Goal: Task Accomplishment & Management: Manage account settings

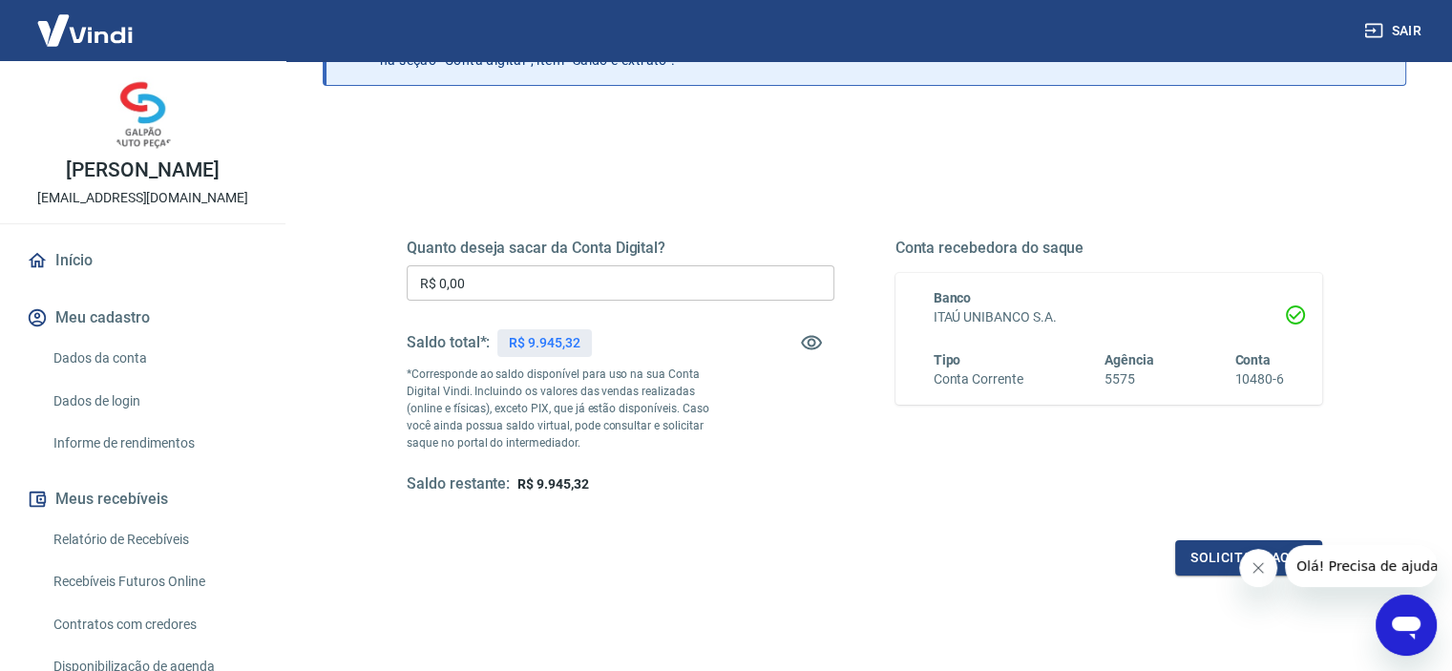
scroll to position [191, 0]
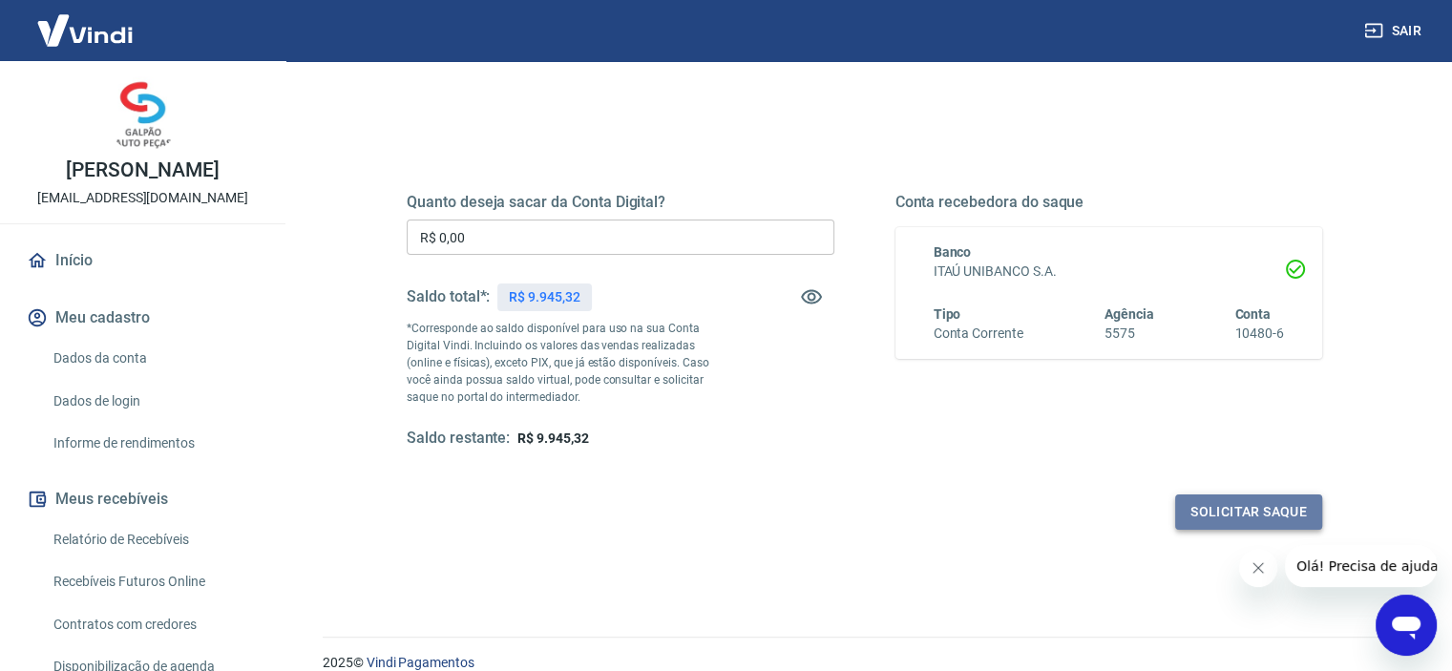
click at [1233, 514] on button "Solicitar saque" at bounding box center [1248, 511] width 147 height 35
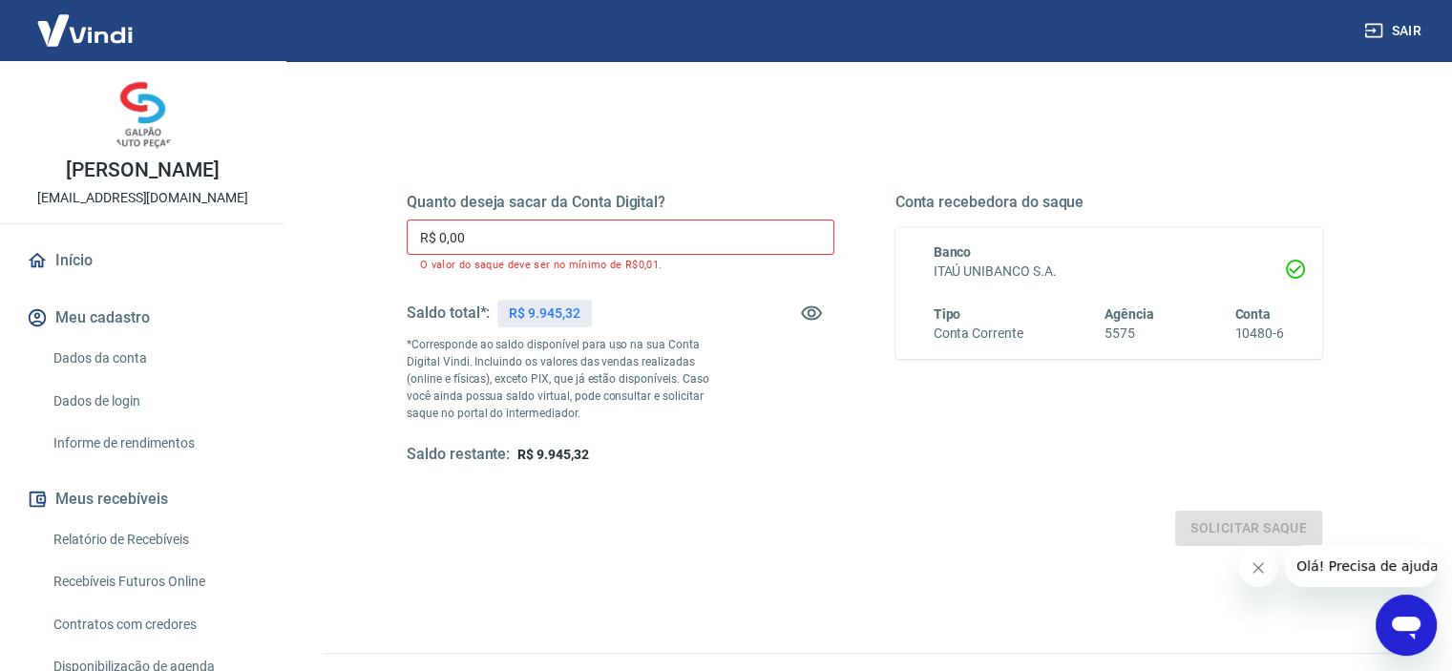
click at [502, 236] on input "R$ 0,00" at bounding box center [621, 237] width 428 height 35
drag, startPoint x: 502, startPoint y: 236, endPoint x: 307, endPoint y: 235, distance: 194.7
click at [307, 235] on div "Saque Histórico de saques A partir de agora, o histórico de saques será disponi…" at bounding box center [864, 250] width 1129 height 760
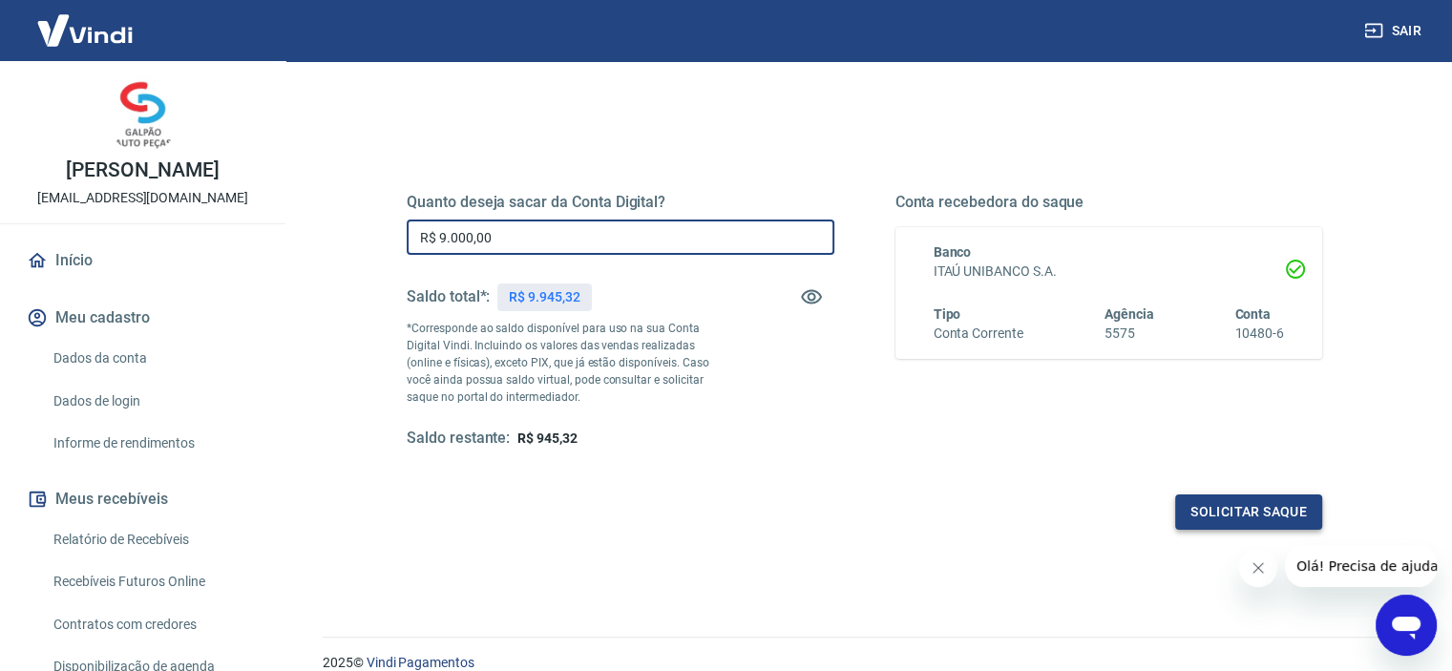
type input "R$ 9.000,00"
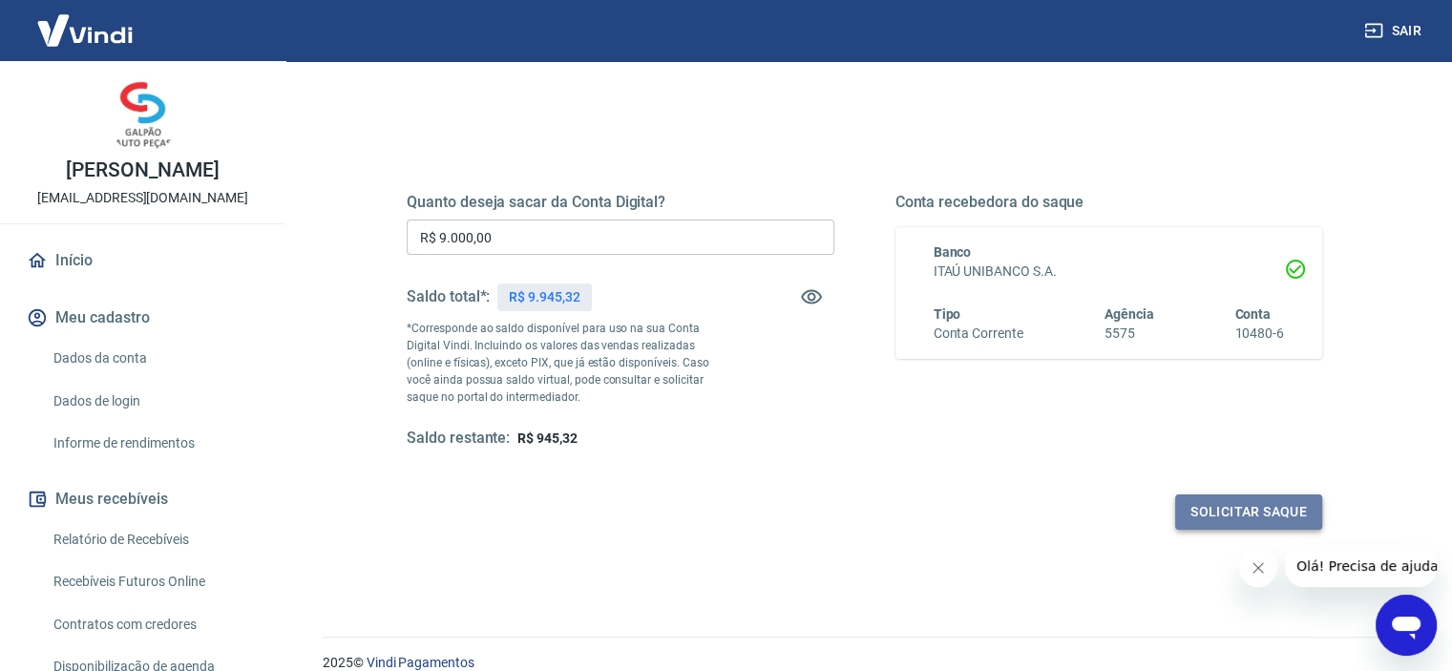
click at [1198, 510] on button "Solicitar saque" at bounding box center [1248, 511] width 147 height 35
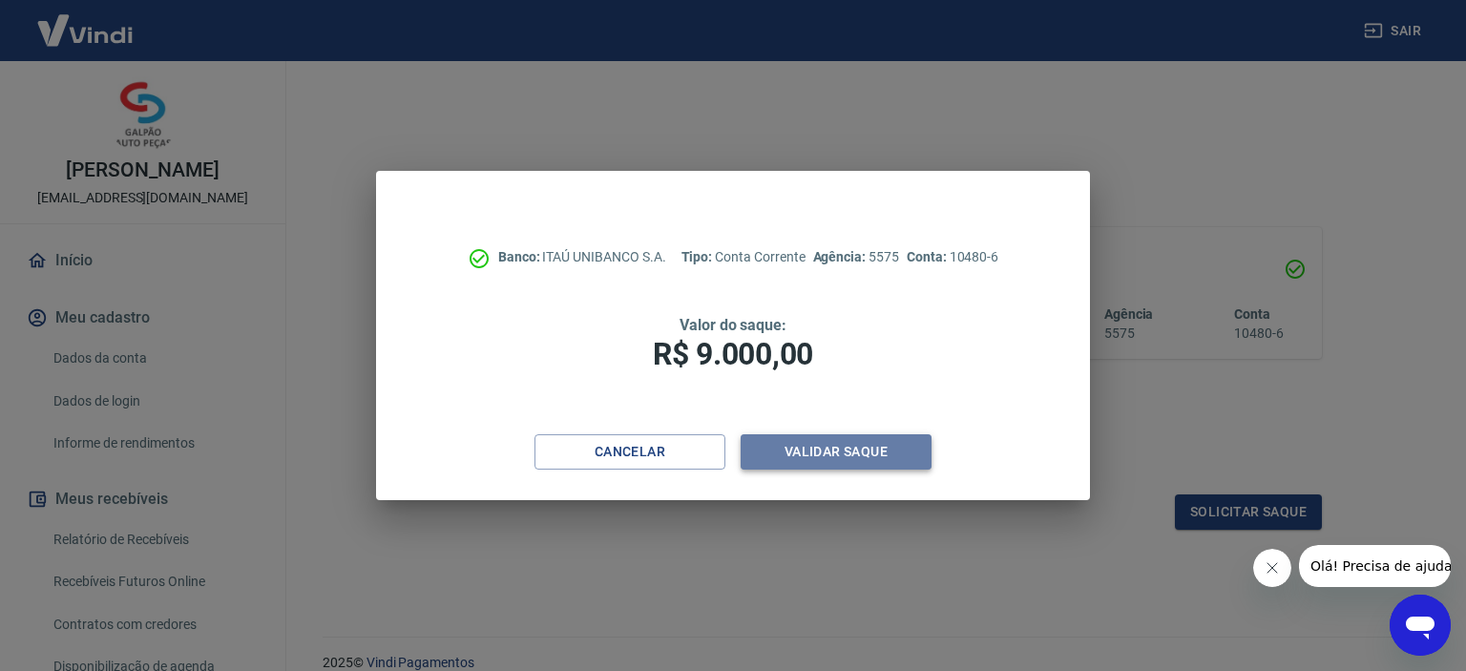
click at [840, 452] on button "Validar saque" at bounding box center [836, 451] width 191 height 35
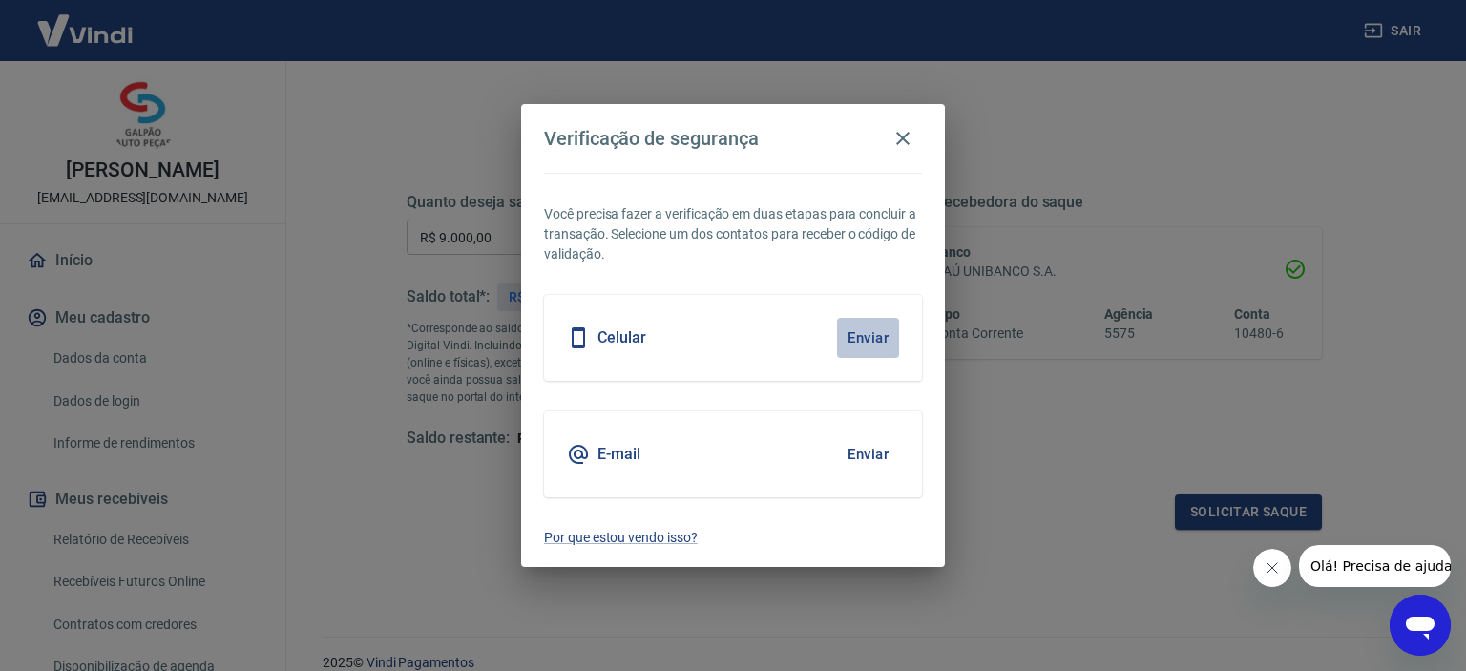
click at [868, 335] on button "Enviar" at bounding box center [868, 338] width 62 height 40
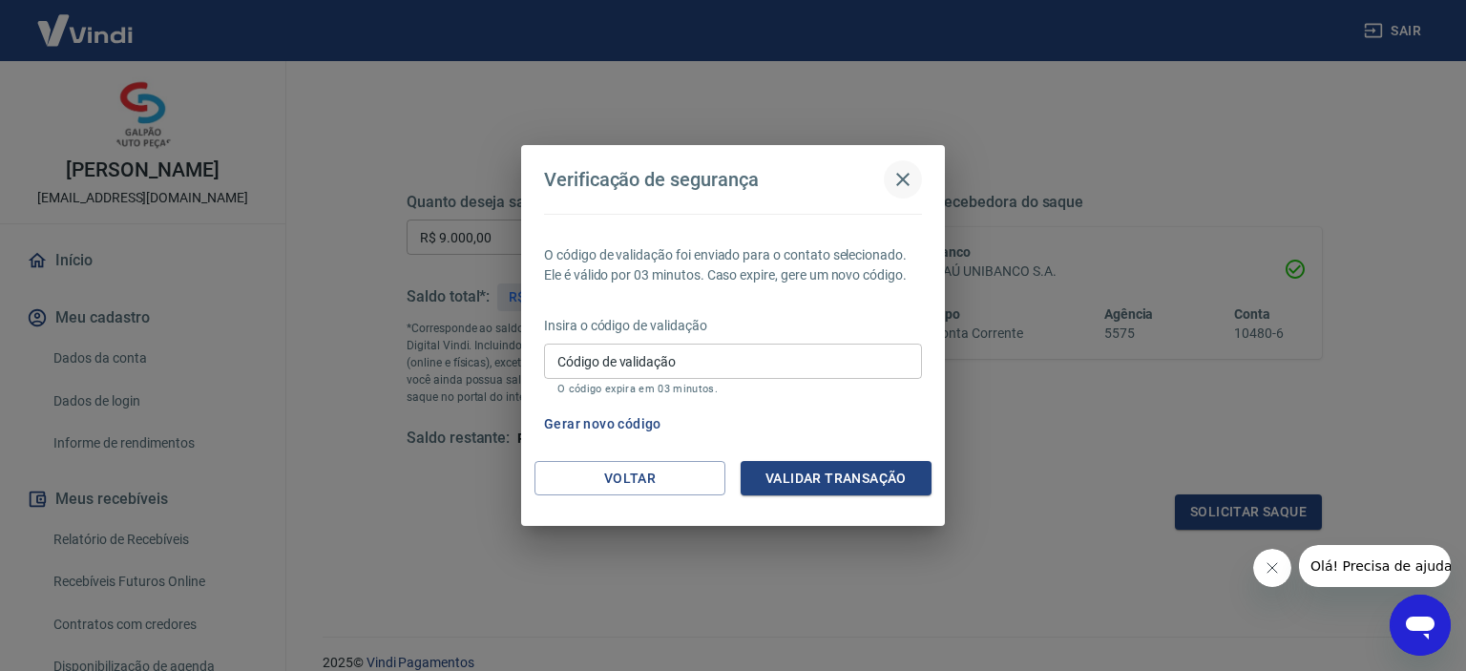
click at [904, 181] on icon "button" at bounding box center [902, 179] width 13 height 13
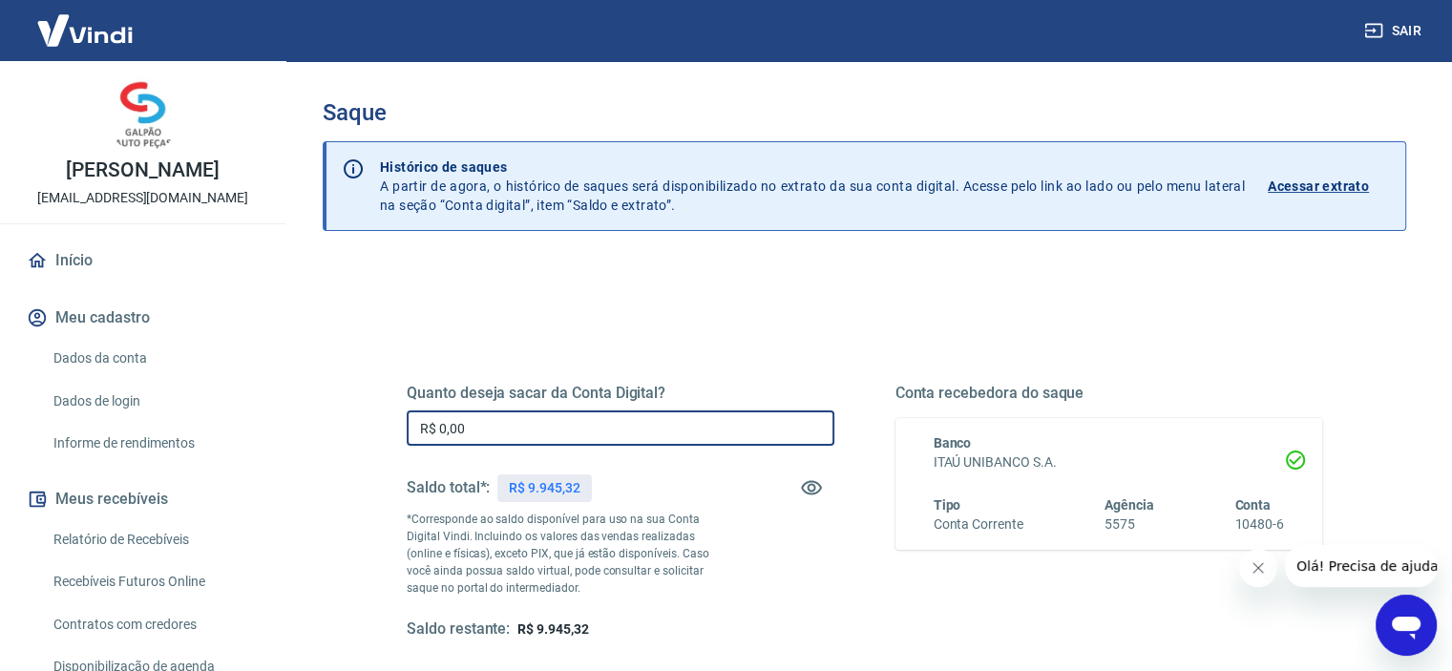
drag, startPoint x: 496, startPoint y: 432, endPoint x: 390, endPoint y: 427, distance: 106.1
click at [390, 427] on div "Quanto deseja sacar da Conta Digital? R$ 0,00 ​ Saldo total*: R$ 9.945,32 *Corr…" at bounding box center [864, 522] width 961 height 444
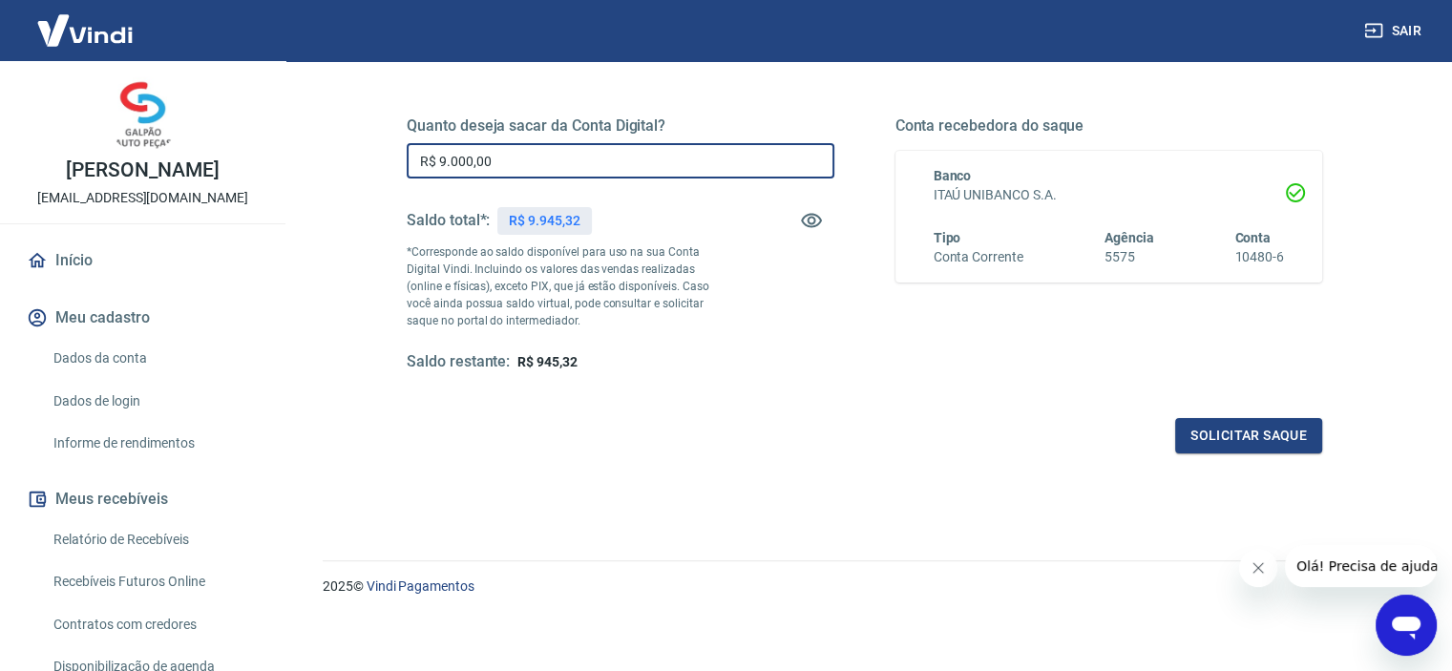
scroll to position [271, 0]
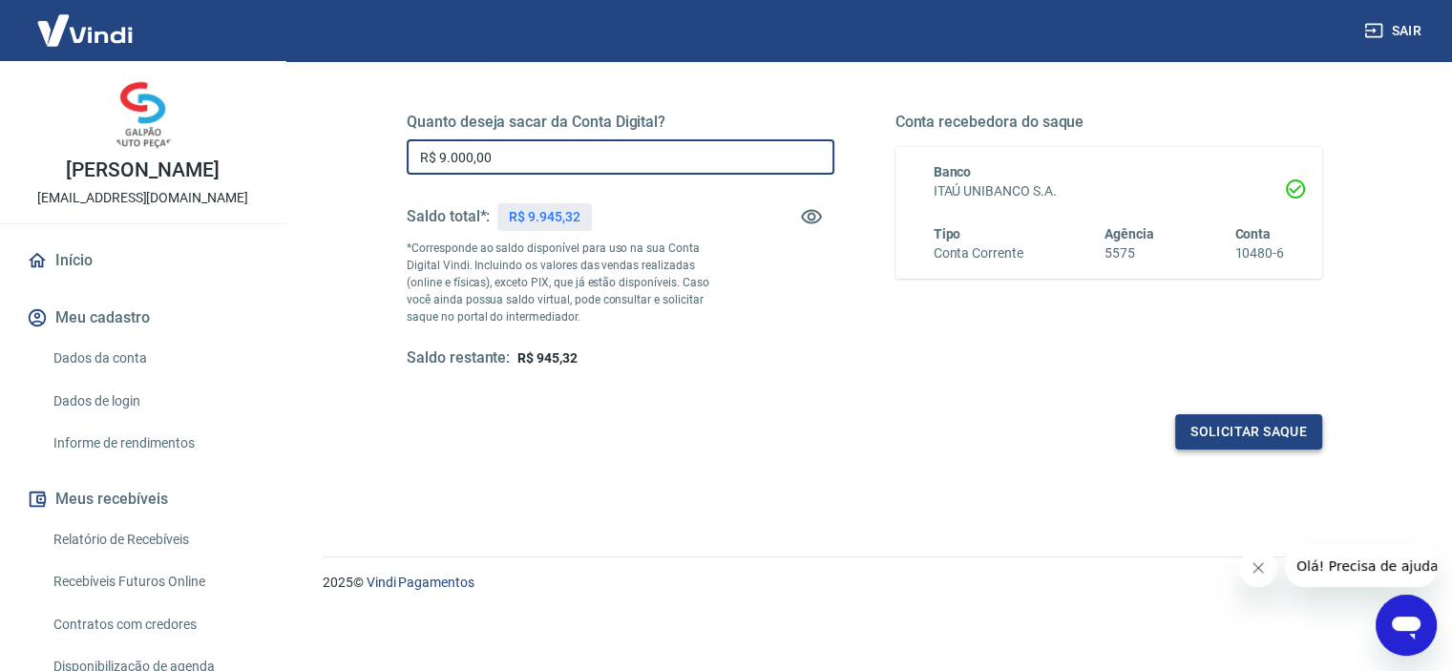
type input "R$ 9.000,00"
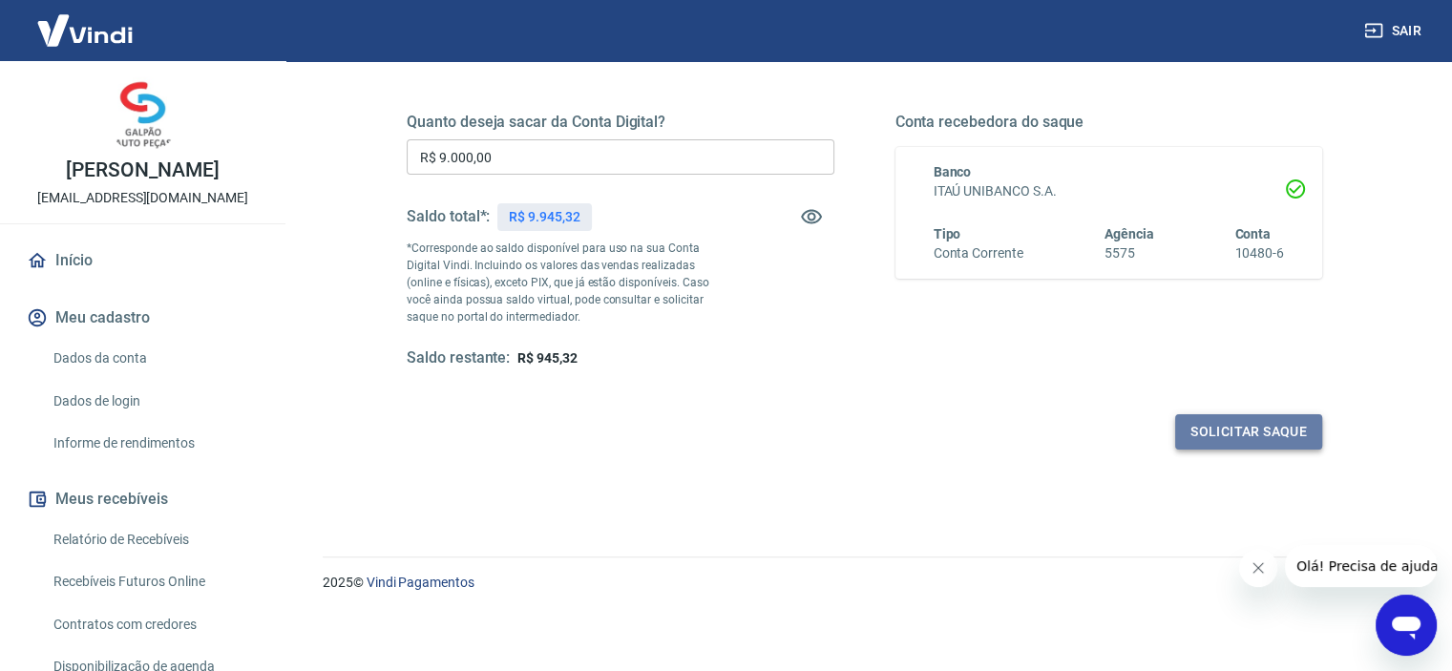
click at [1214, 427] on button "Solicitar saque" at bounding box center [1248, 431] width 147 height 35
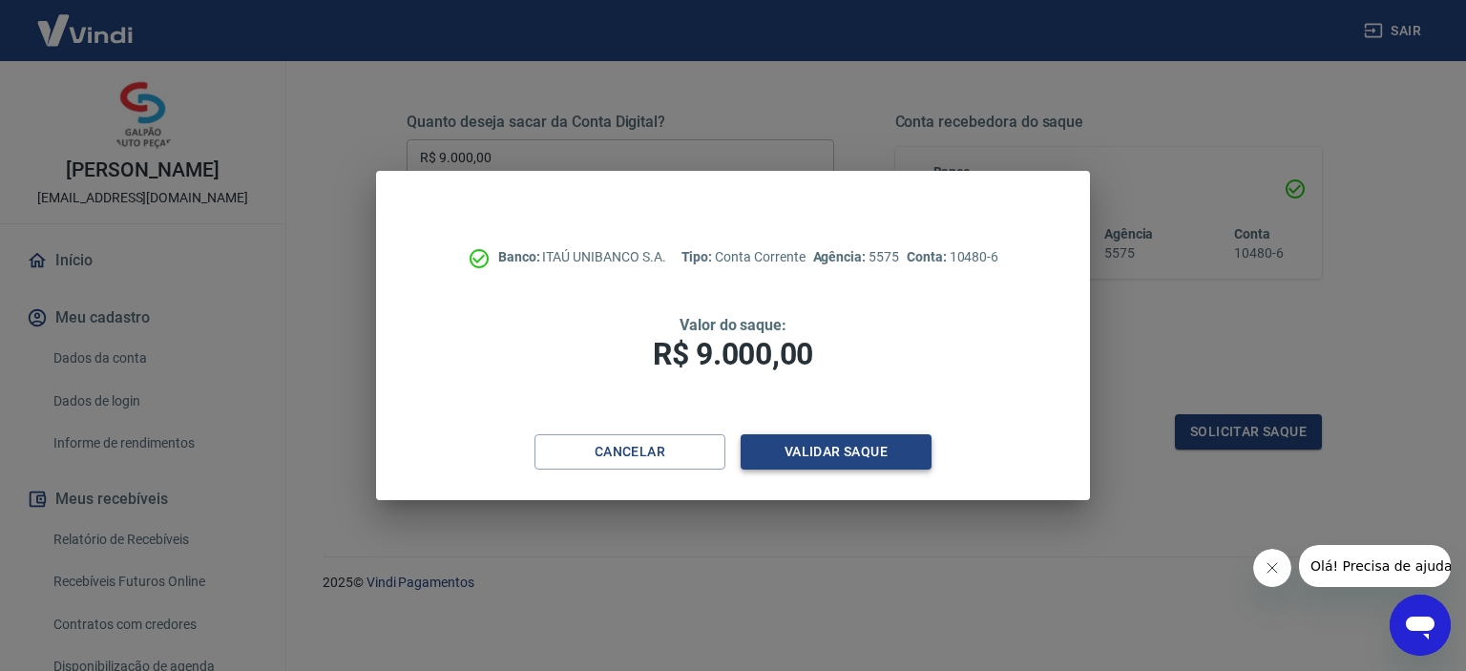
click at [864, 450] on button "Validar saque" at bounding box center [836, 451] width 191 height 35
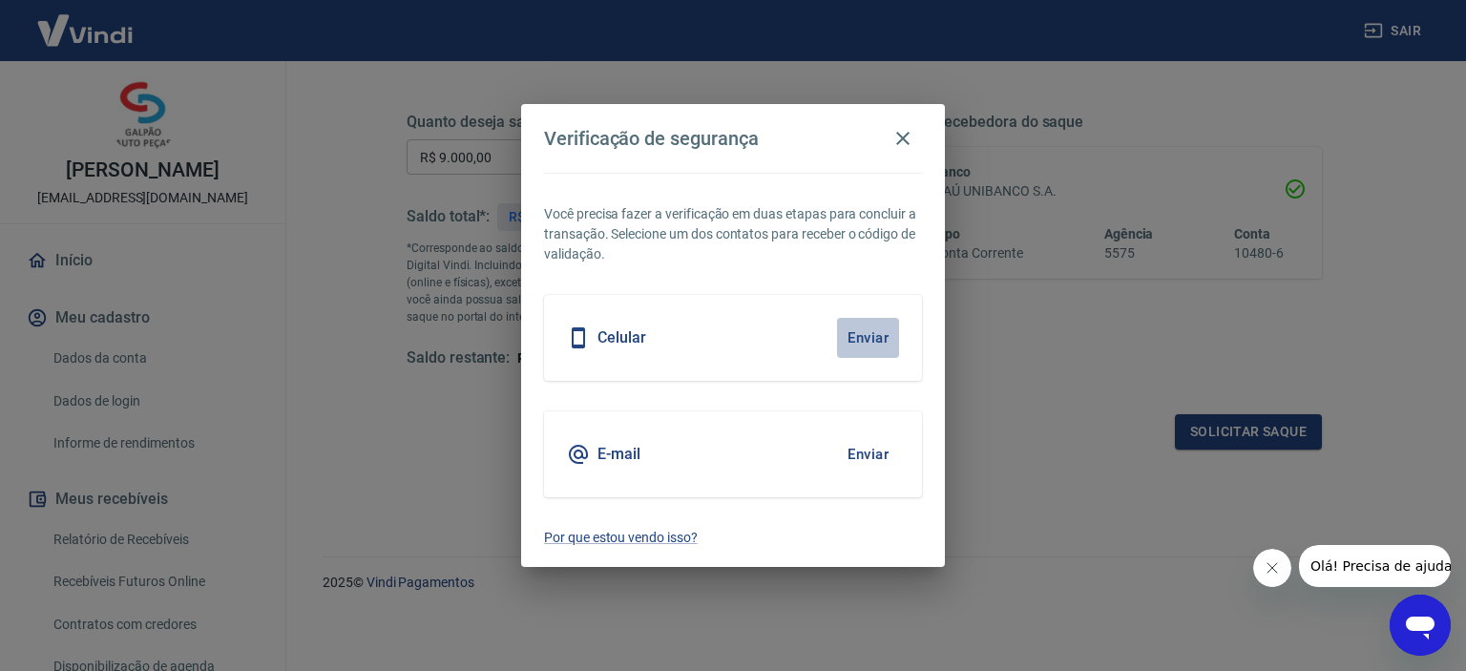
click at [871, 334] on button "Enviar" at bounding box center [868, 338] width 62 height 40
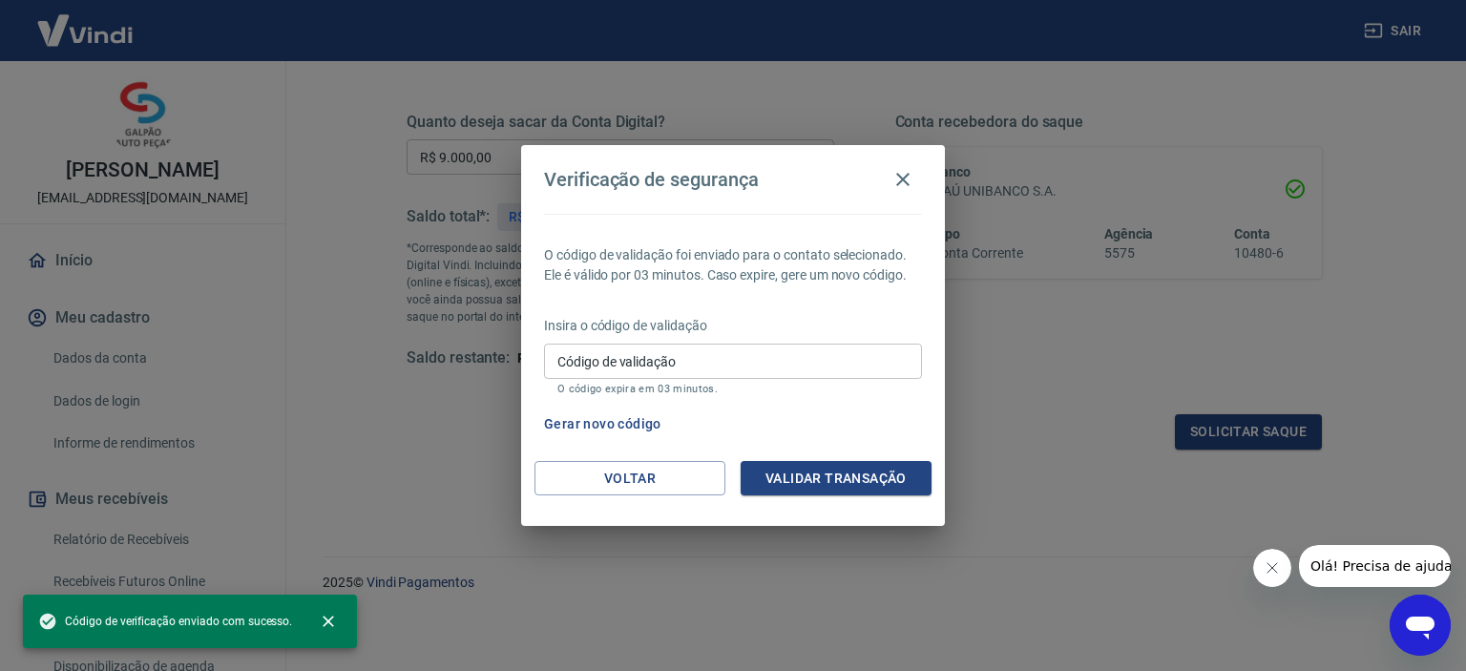
click at [649, 356] on input "Código de validação" at bounding box center [733, 361] width 378 height 35
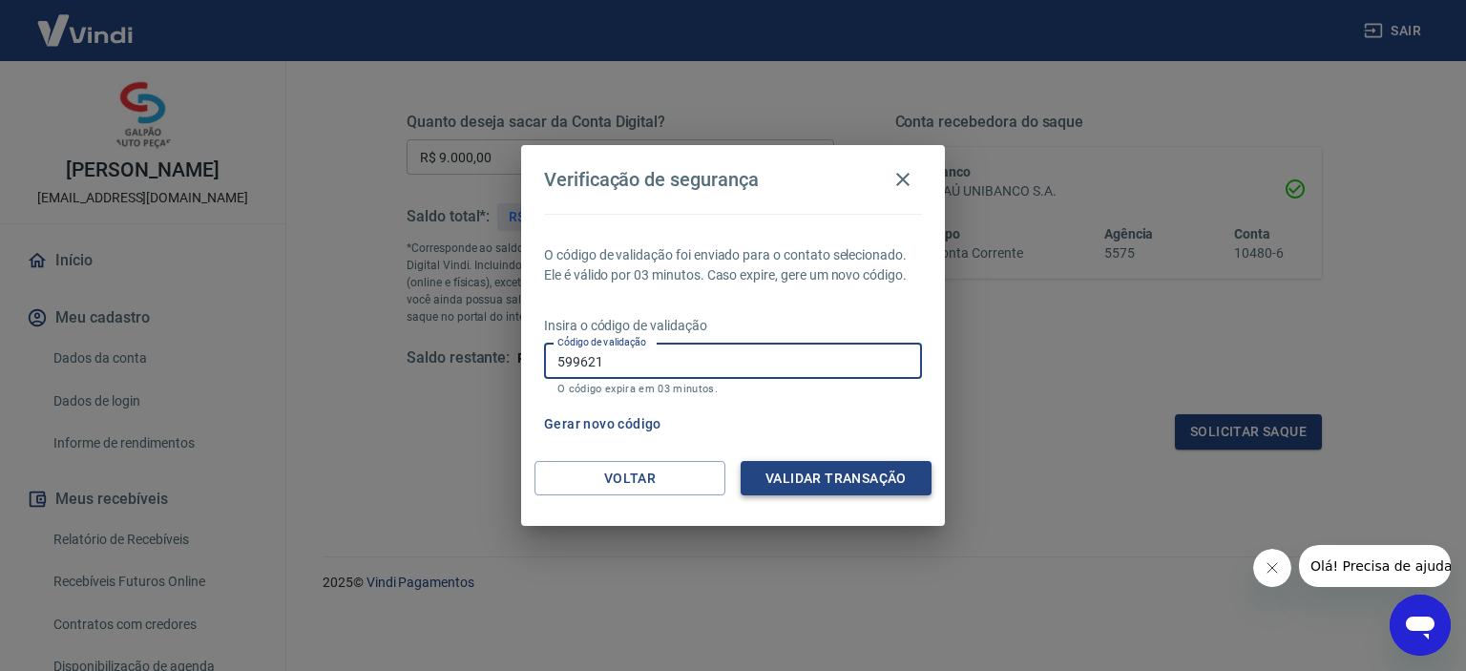
type input "599621"
click at [859, 481] on button "Validar transação" at bounding box center [836, 478] width 191 height 35
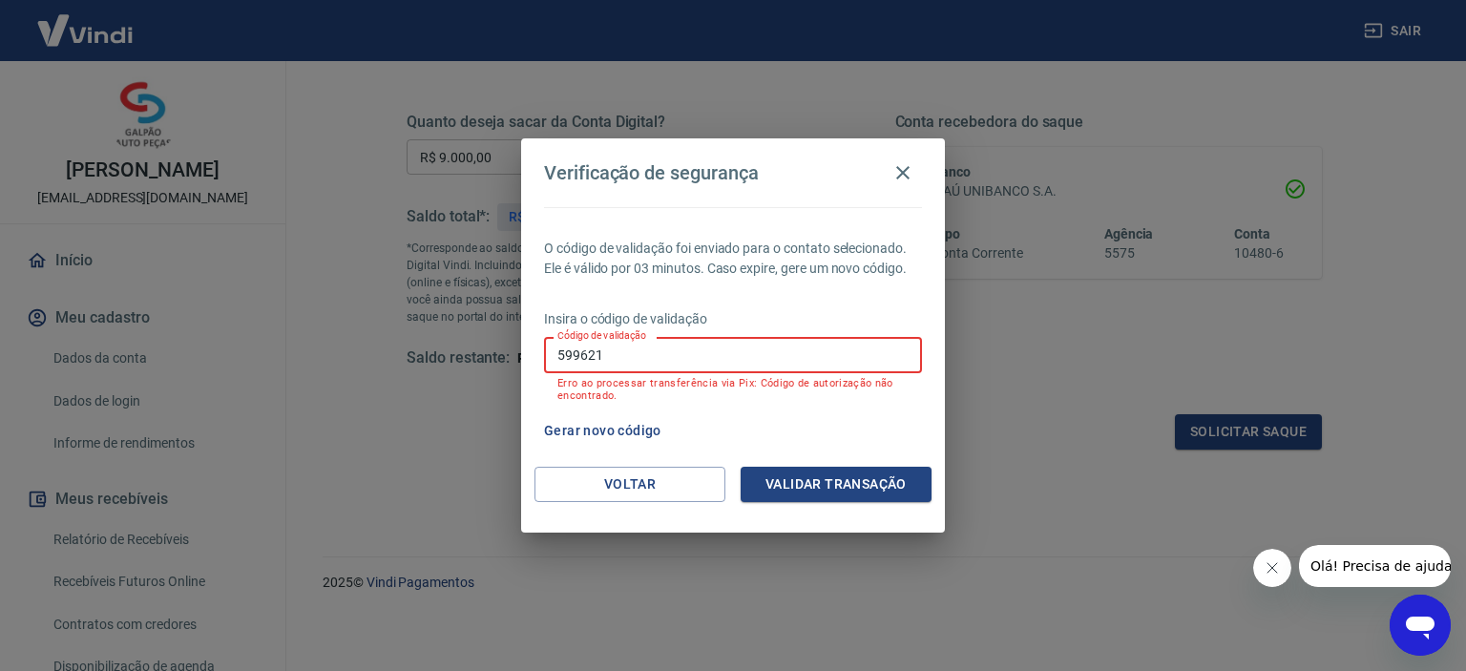
drag, startPoint x: 626, startPoint y: 353, endPoint x: 511, endPoint y: 353, distance: 115.5
click at [512, 352] on div "Verificação de segurança O código de validação foi enviado para o contato selec…" at bounding box center [733, 335] width 1466 height 671
click at [905, 166] on icon "button" at bounding box center [903, 172] width 23 height 23
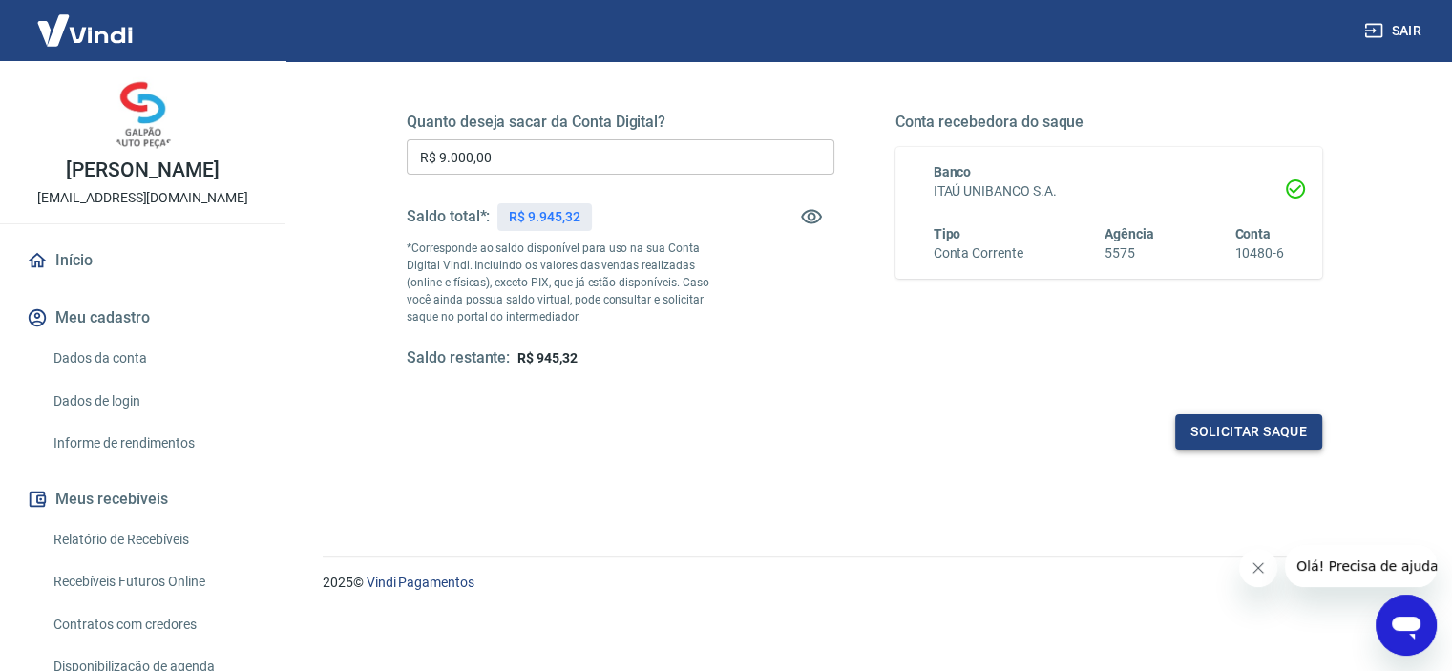
click at [1256, 430] on button "Solicitar saque" at bounding box center [1248, 431] width 147 height 35
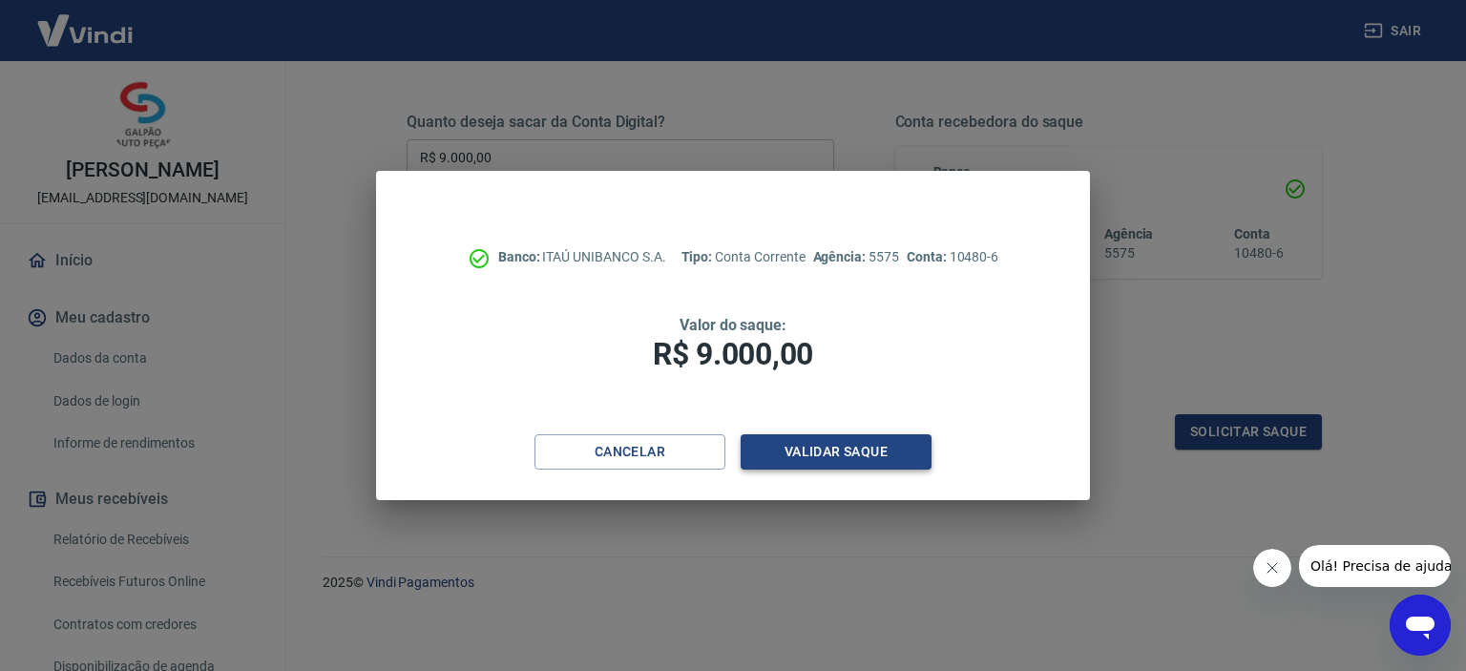
click at [823, 450] on button "Validar saque" at bounding box center [836, 451] width 191 height 35
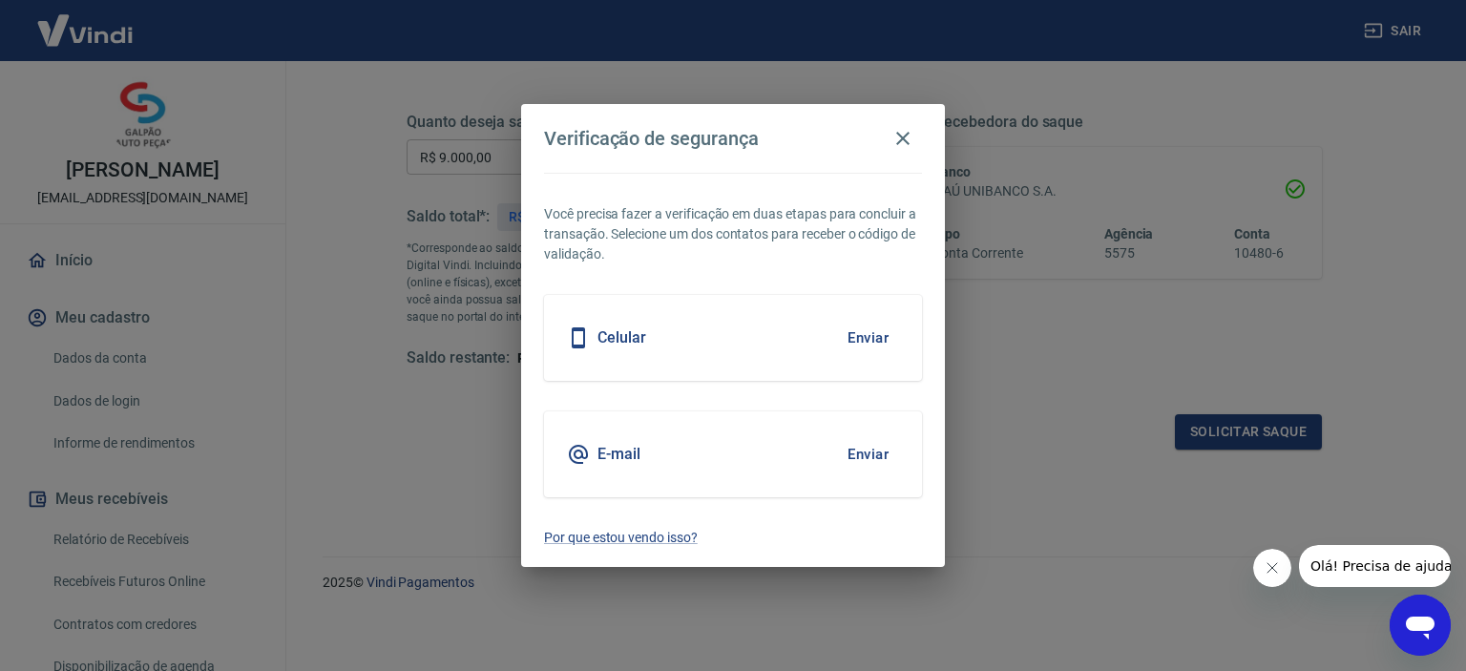
click at [613, 339] on h5 "Celular" at bounding box center [622, 337] width 49 height 19
click at [865, 332] on button "Enviar" at bounding box center [868, 338] width 62 height 40
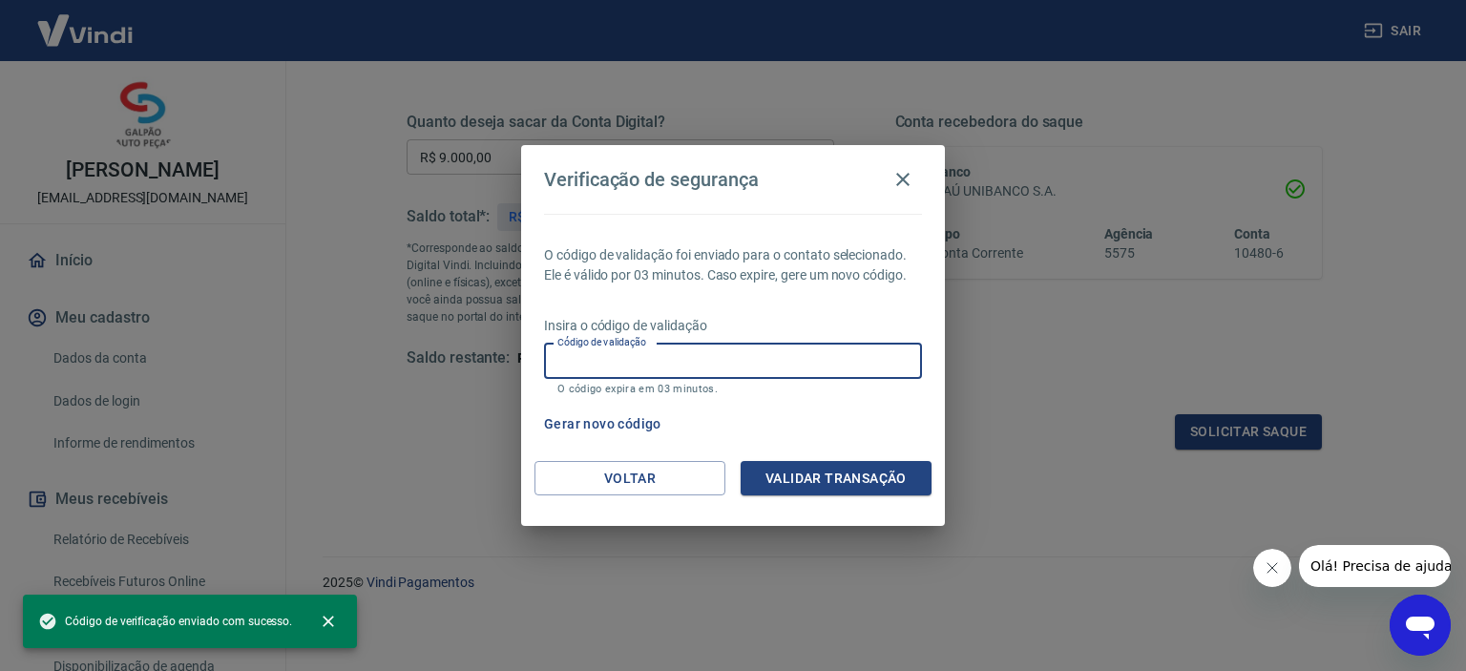
click at [640, 359] on input "Código de validação" at bounding box center [733, 361] width 378 height 35
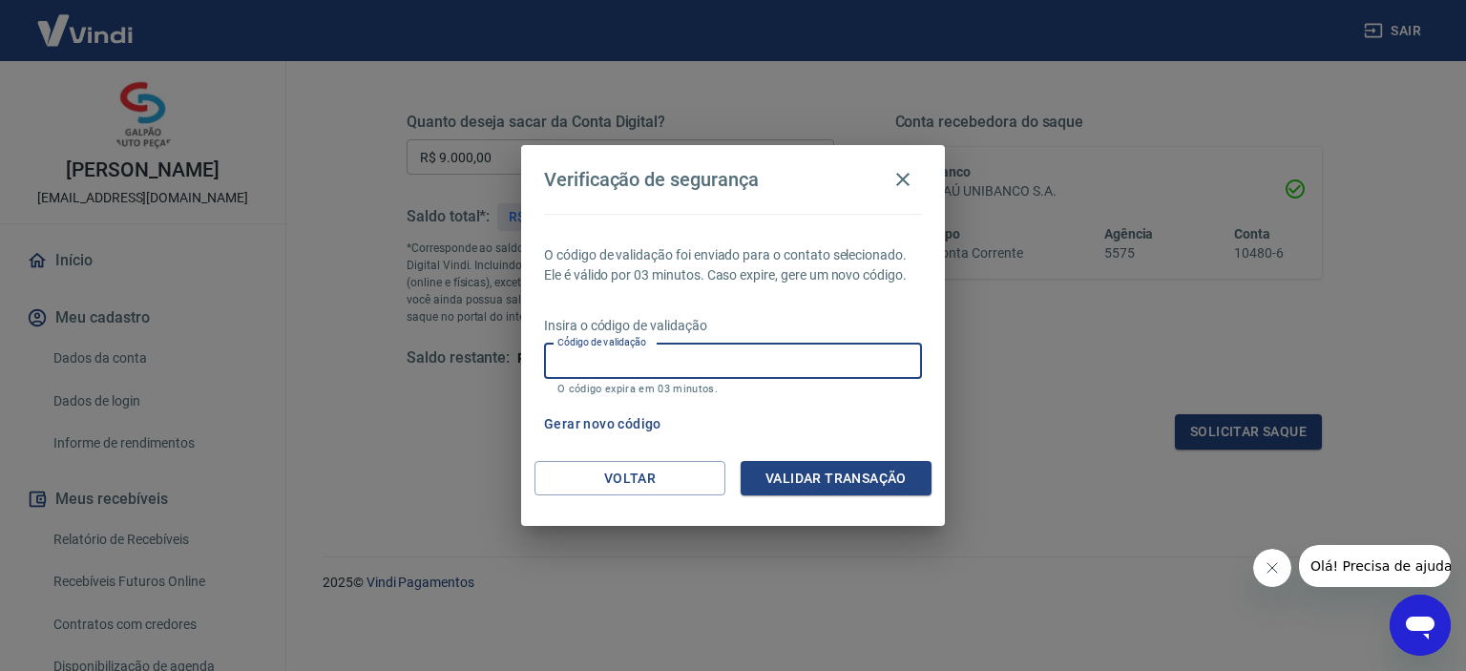
click at [587, 363] on input "Código de validação" at bounding box center [733, 361] width 378 height 35
click at [593, 362] on input "Código de validação" at bounding box center [733, 361] width 378 height 35
type input "052418"
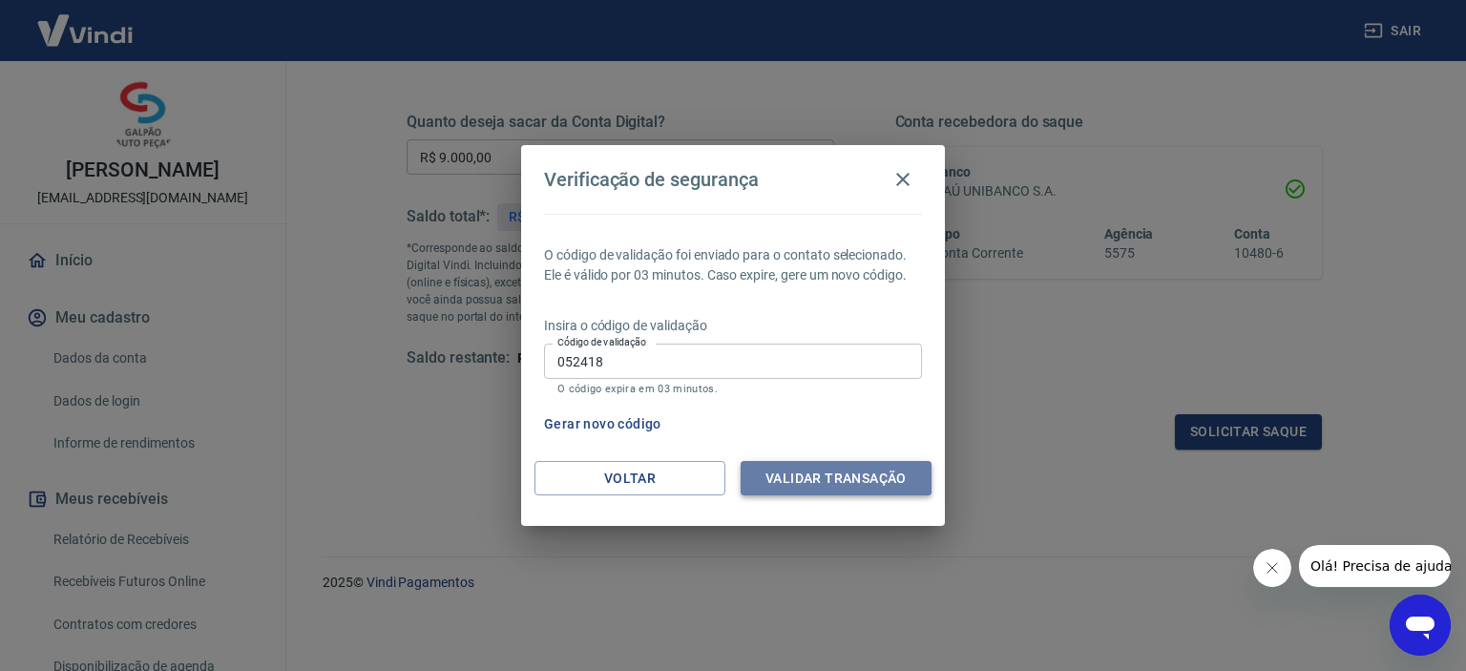
click at [869, 471] on button "Validar transação" at bounding box center [836, 478] width 191 height 35
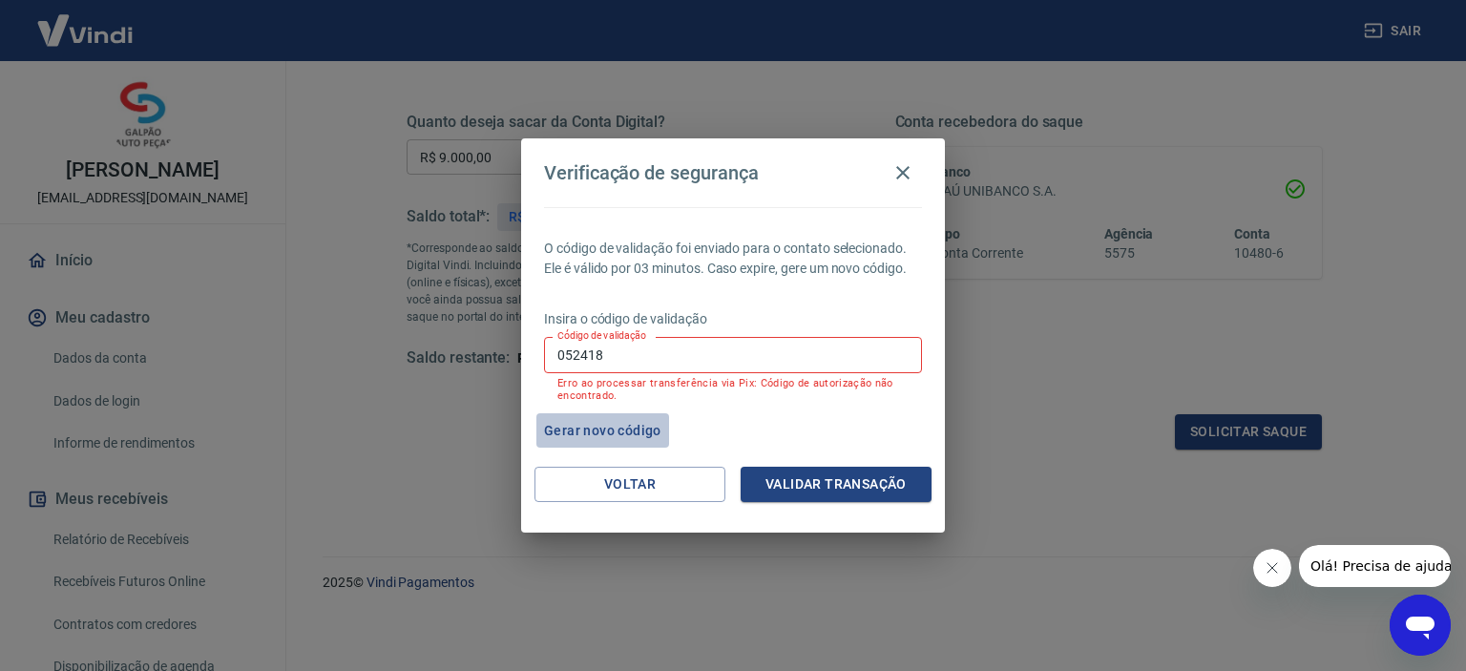
click at [626, 430] on button "Gerar novo código" at bounding box center [602, 430] width 133 height 35
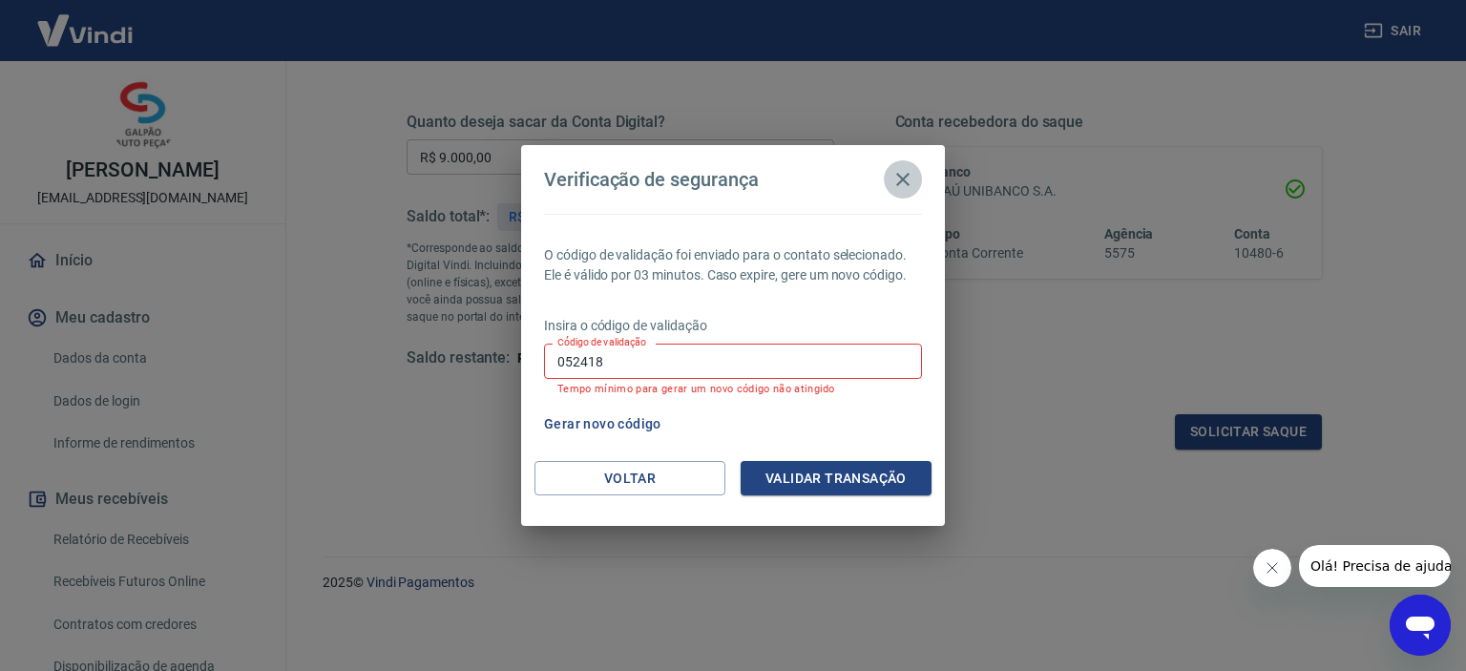
click at [905, 171] on icon "button" at bounding box center [903, 179] width 23 height 23
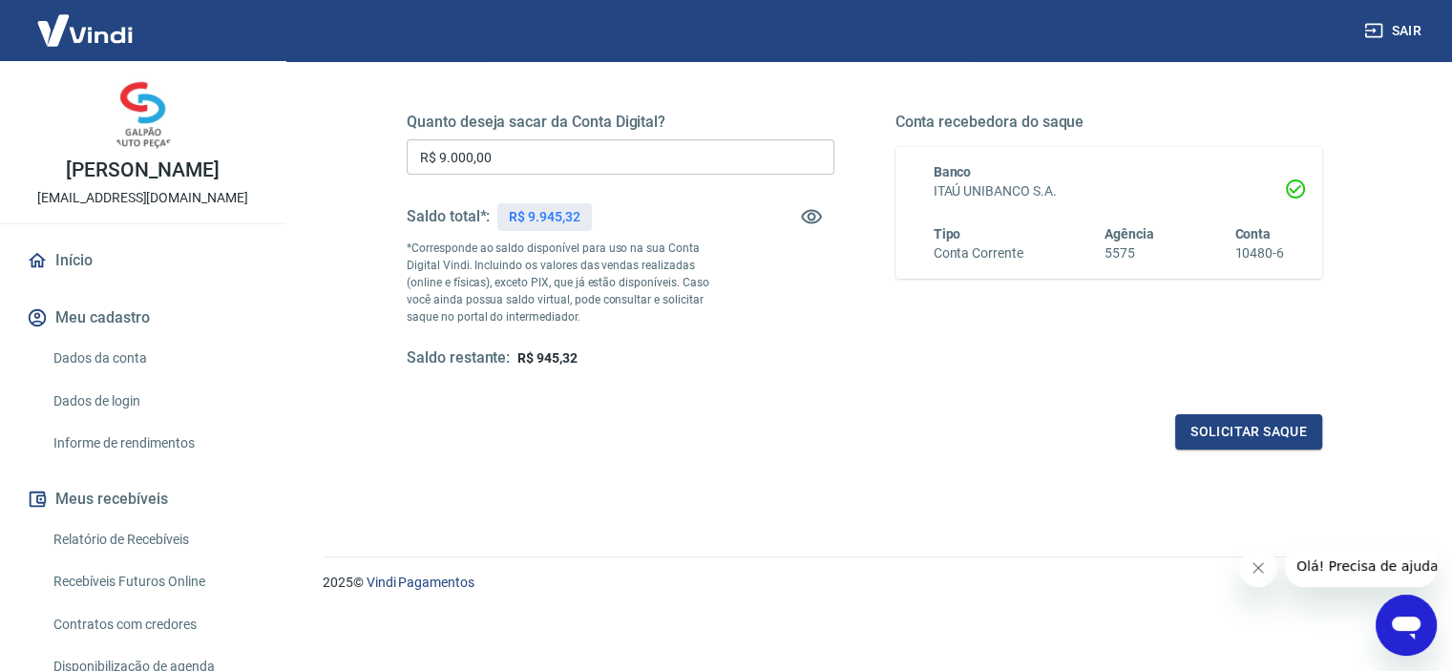
click at [95, 26] on img at bounding box center [85, 30] width 124 height 58
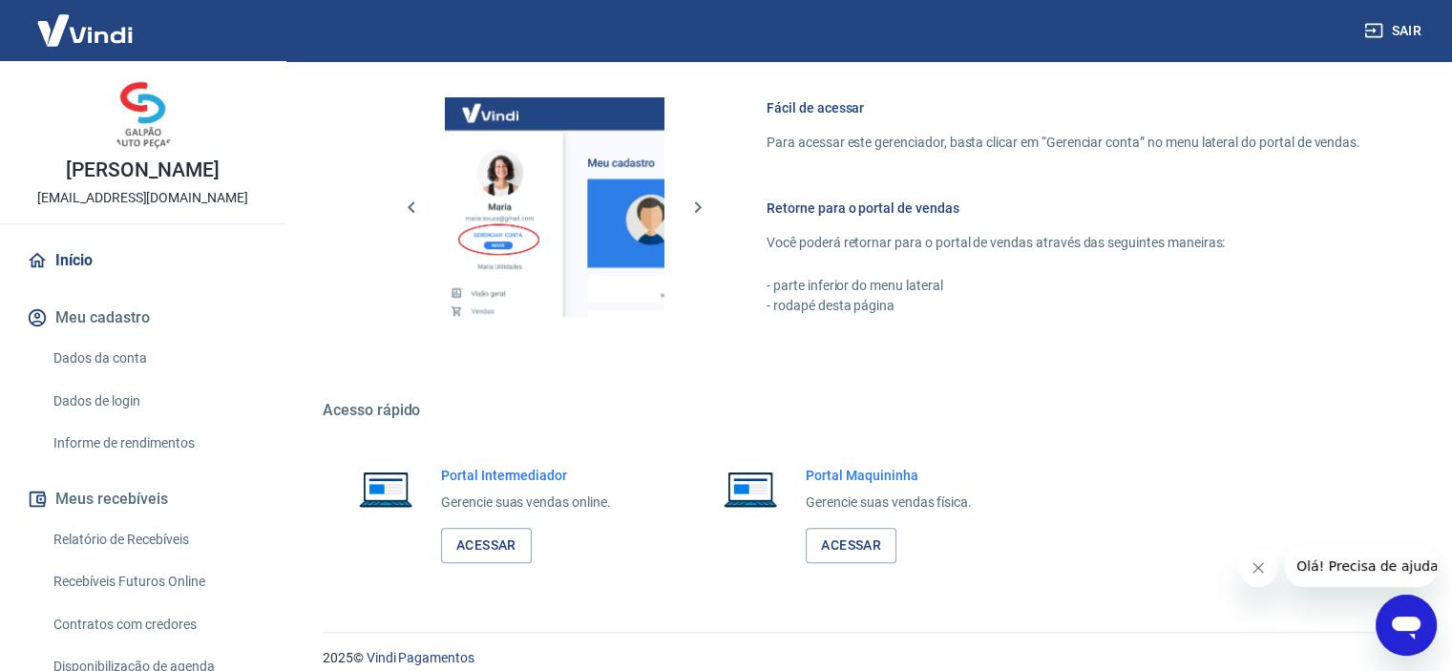
scroll to position [835, 0]
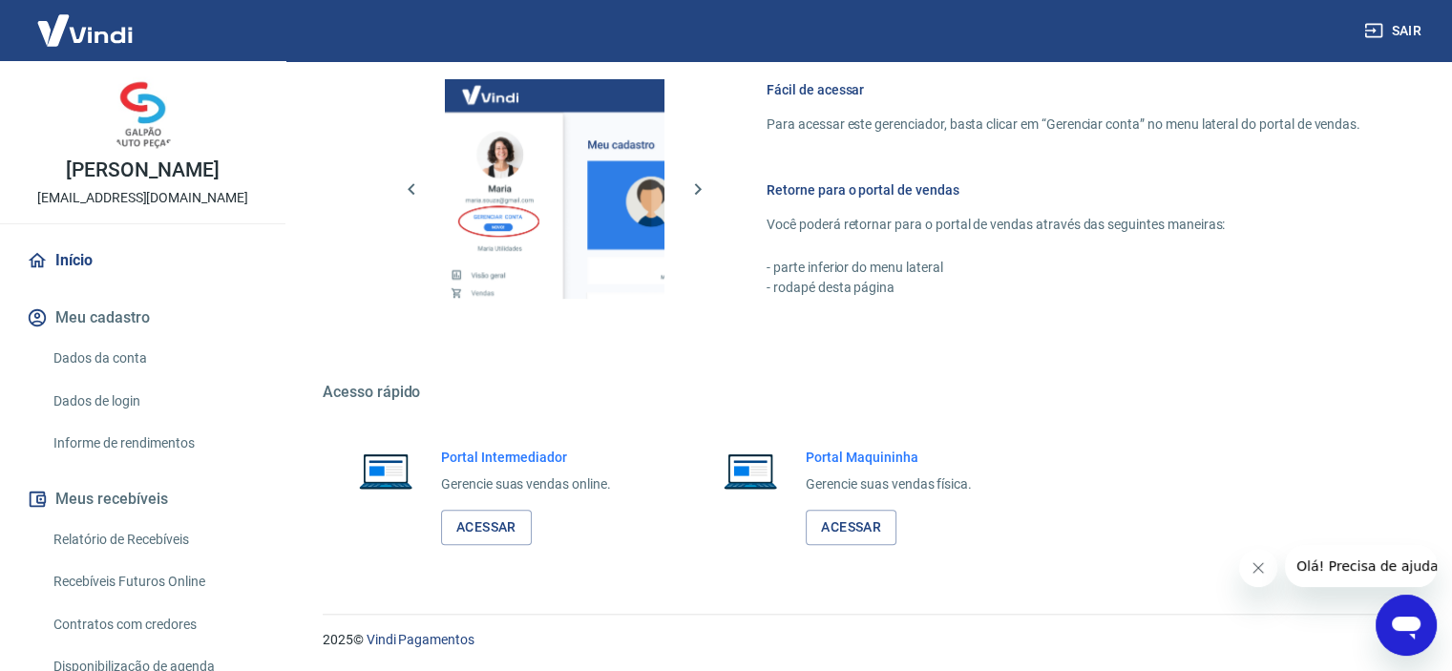
click at [54, 266] on link "Início" at bounding box center [143, 261] width 240 height 42
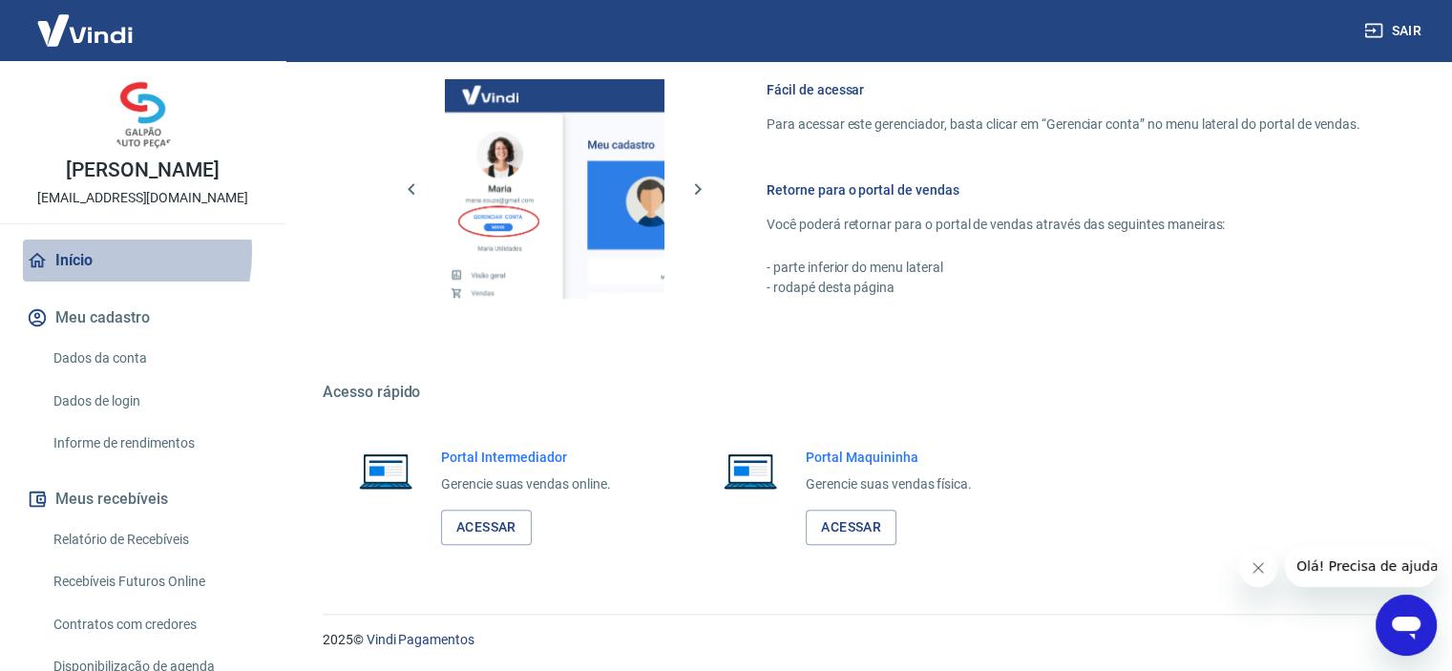
click at [79, 252] on link "Início" at bounding box center [143, 261] width 240 height 42
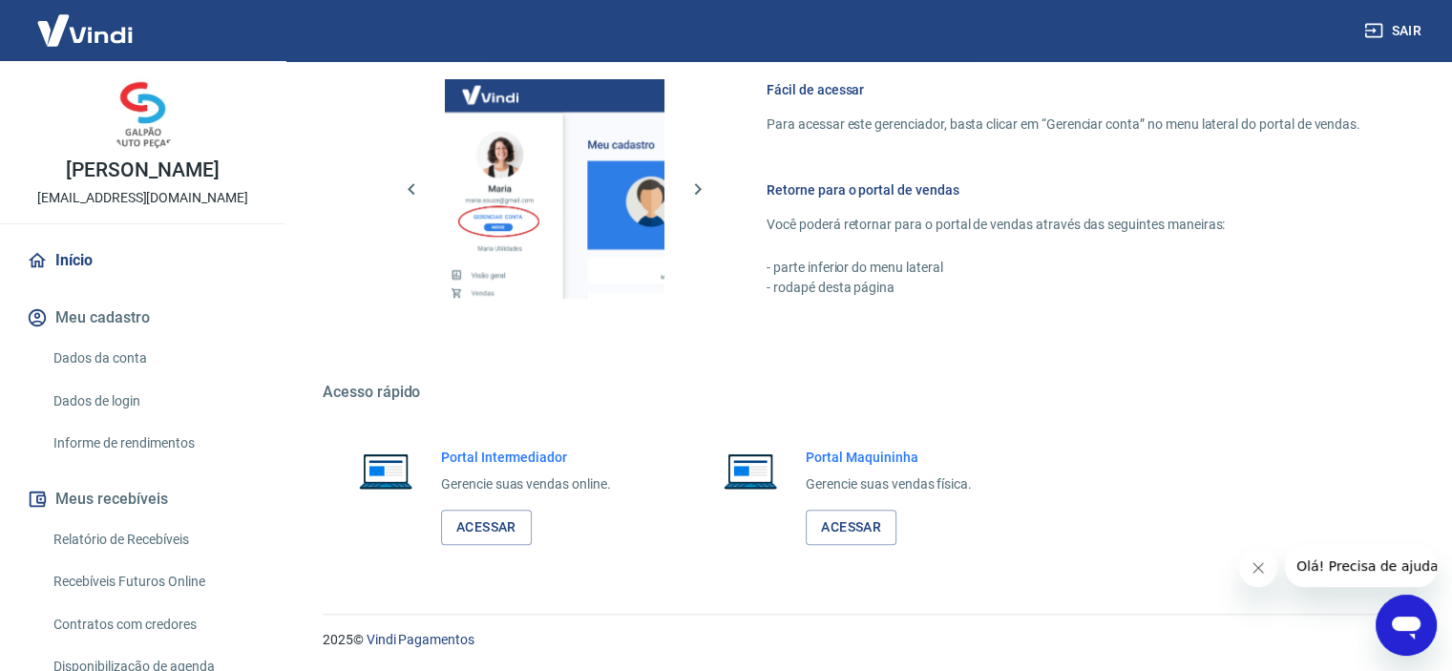
click at [51, 37] on img at bounding box center [85, 30] width 124 height 58
click at [65, 501] on button "Meus recebíveis" at bounding box center [143, 499] width 240 height 42
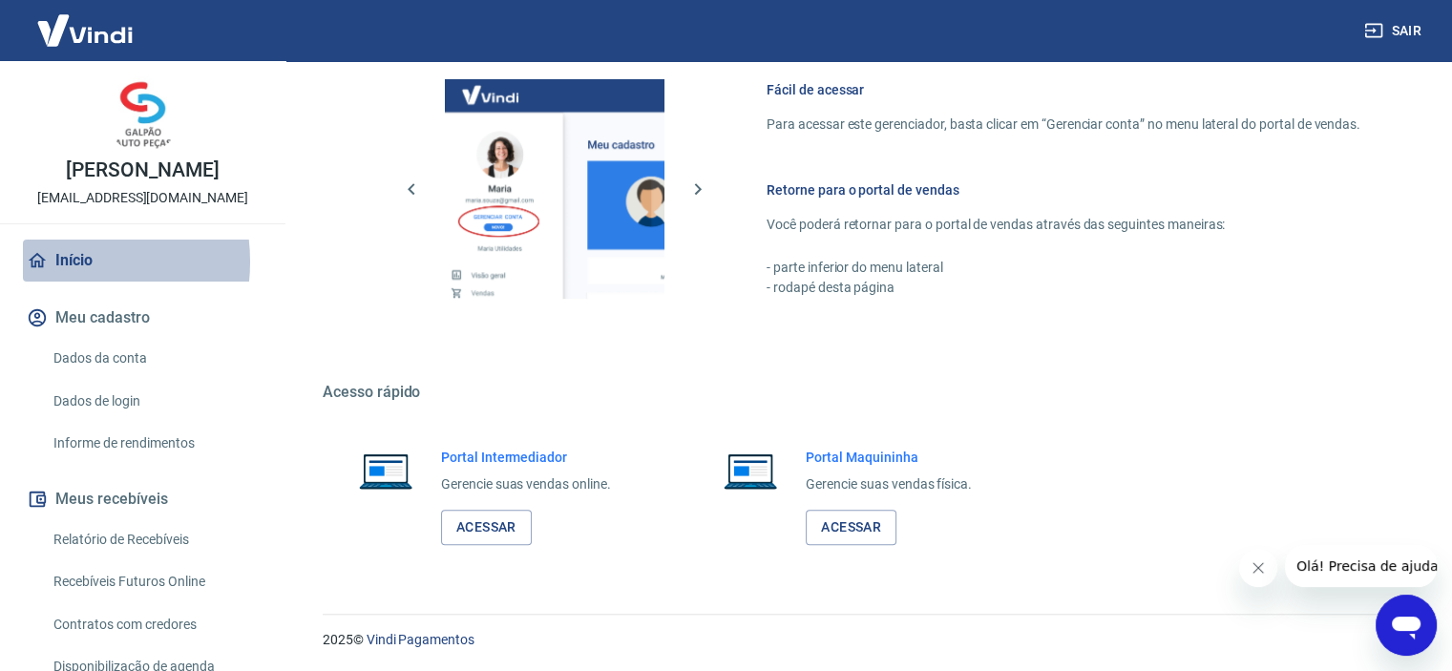
click at [59, 262] on link "Início" at bounding box center [143, 261] width 240 height 42
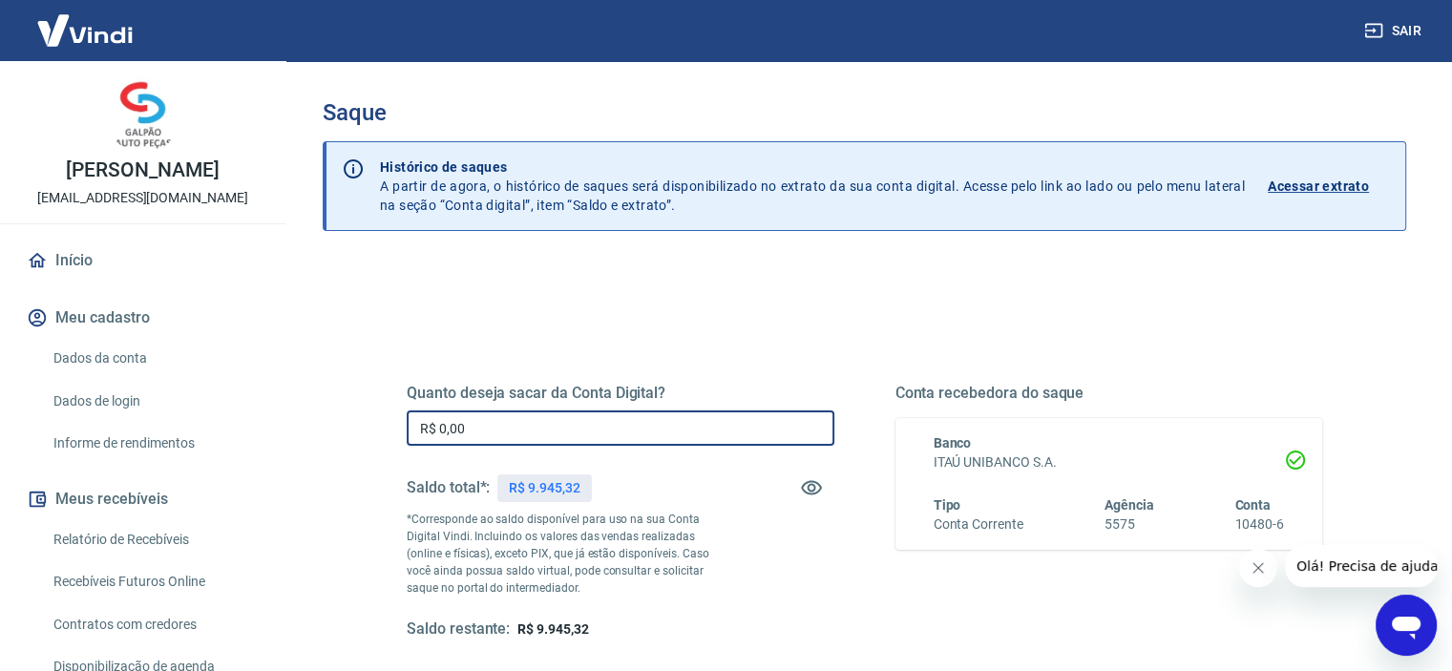
click at [489, 425] on input "R$ 0,00" at bounding box center [621, 427] width 428 height 35
drag, startPoint x: 489, startPoint y: 425, endPoint x: 376, endPoint y: 434, distance: 113.0
click at [376, 434] on div "Quanto deseja sacar da Conta Digital? R$ 0,00 ​ Saldo total*: R$ 9.945,32 *Corr…" at bounding box center [864, 522] width 1007 height 444
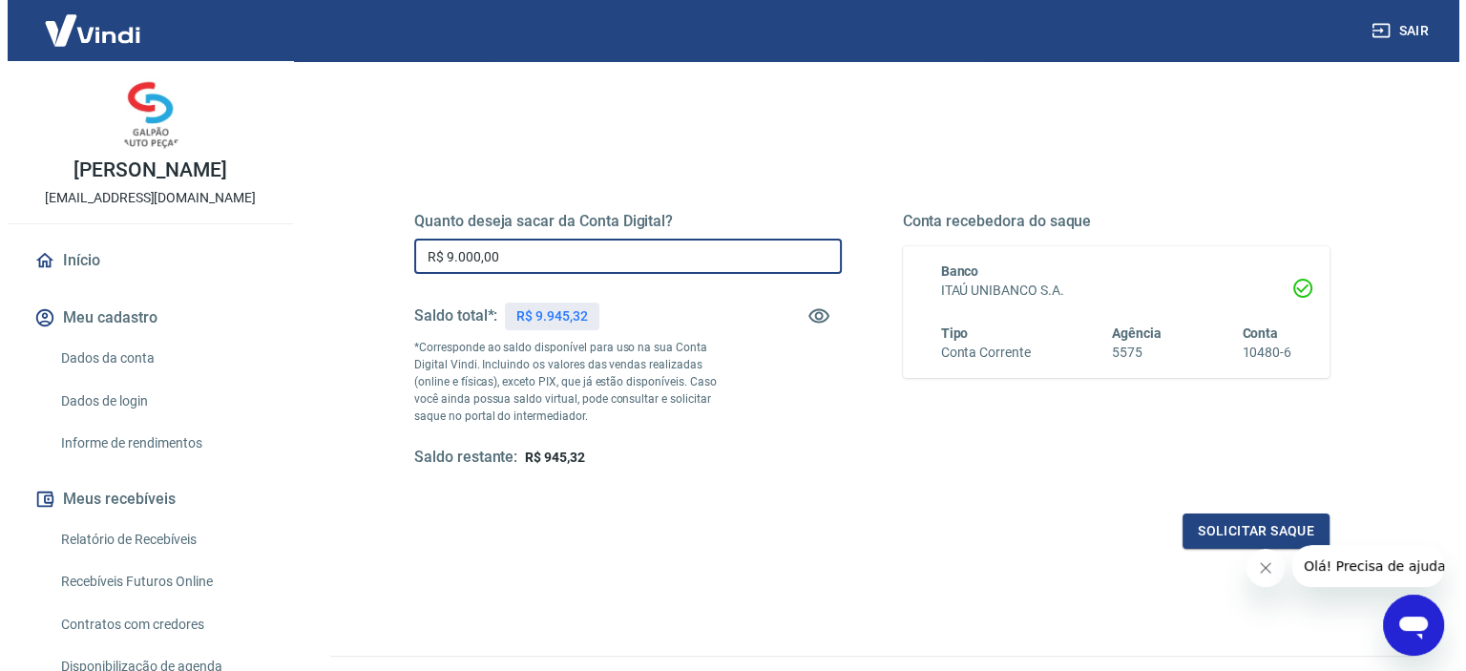
scroll to position [271, 0]
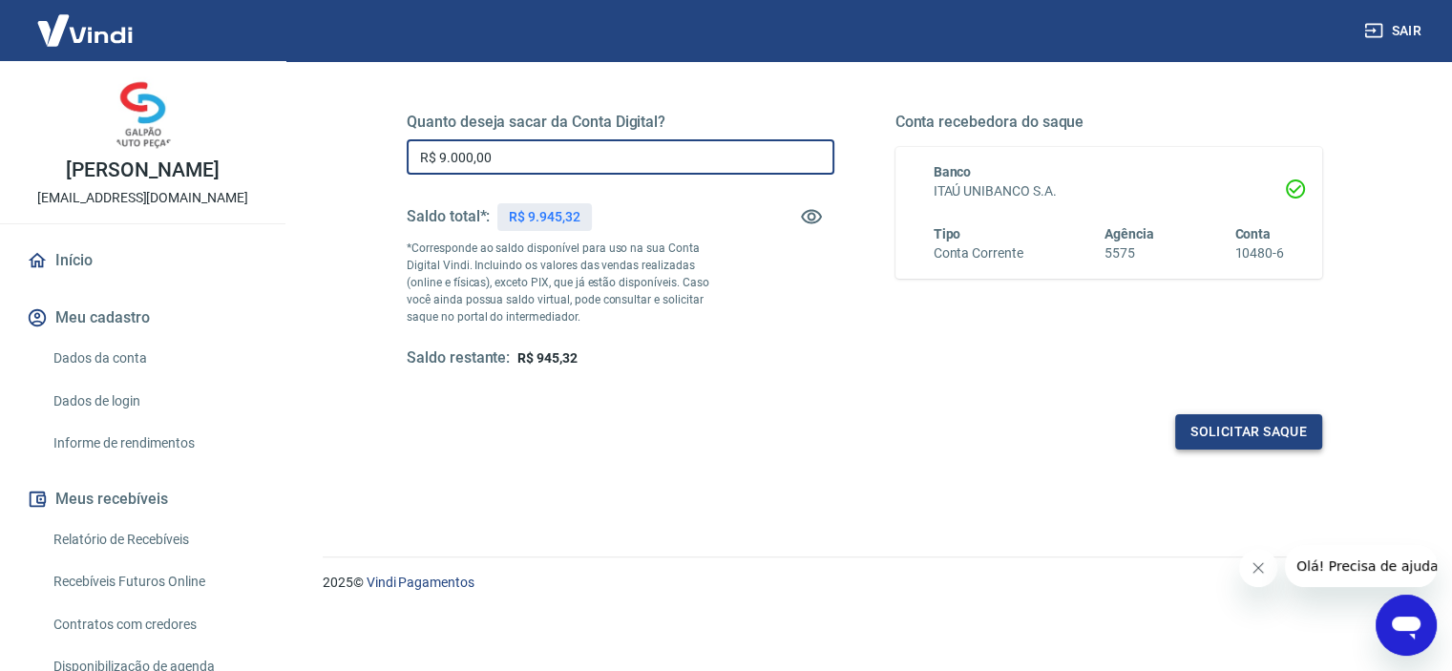
type input "R$ 9.000,00"
click at [1268, 431] on button "Solicitar saque" at bounding box center [1248, 431] width 147 height 35
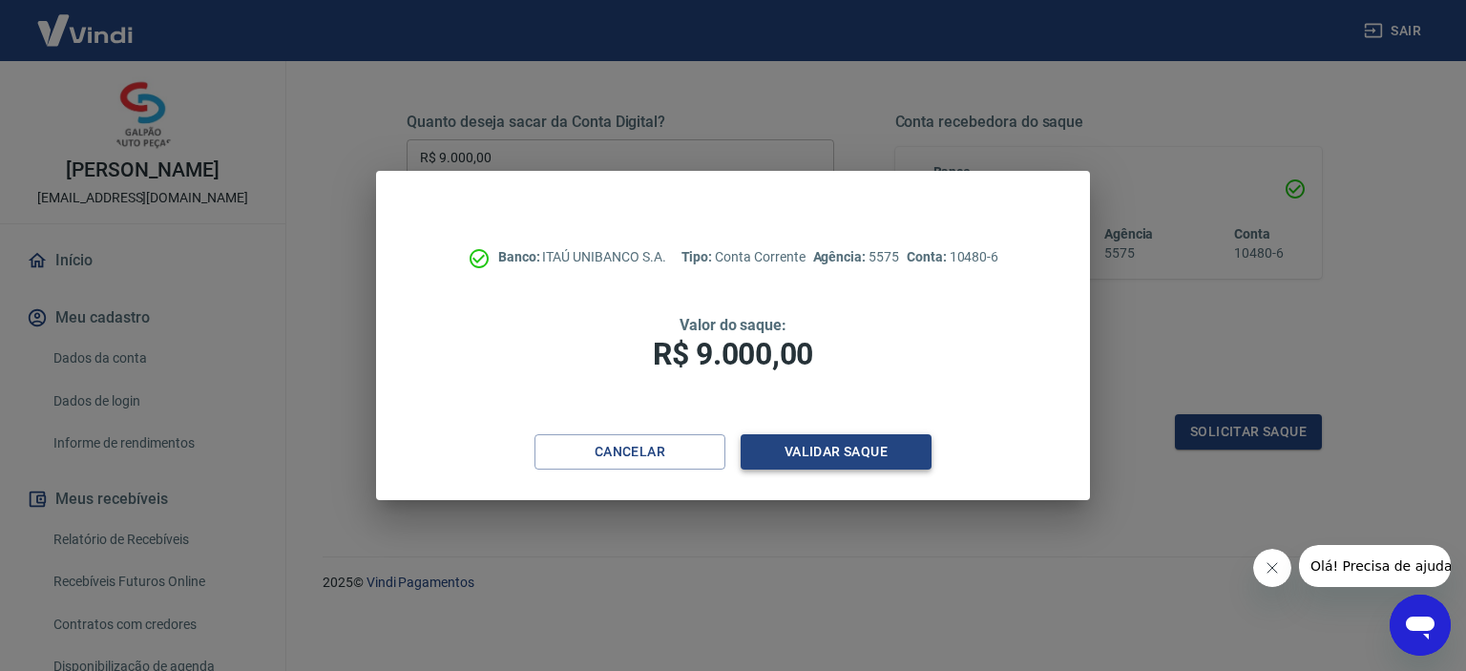
click at [850, 449] on button "Validar saque" at bounding box center [836, 451] width 191 height 35
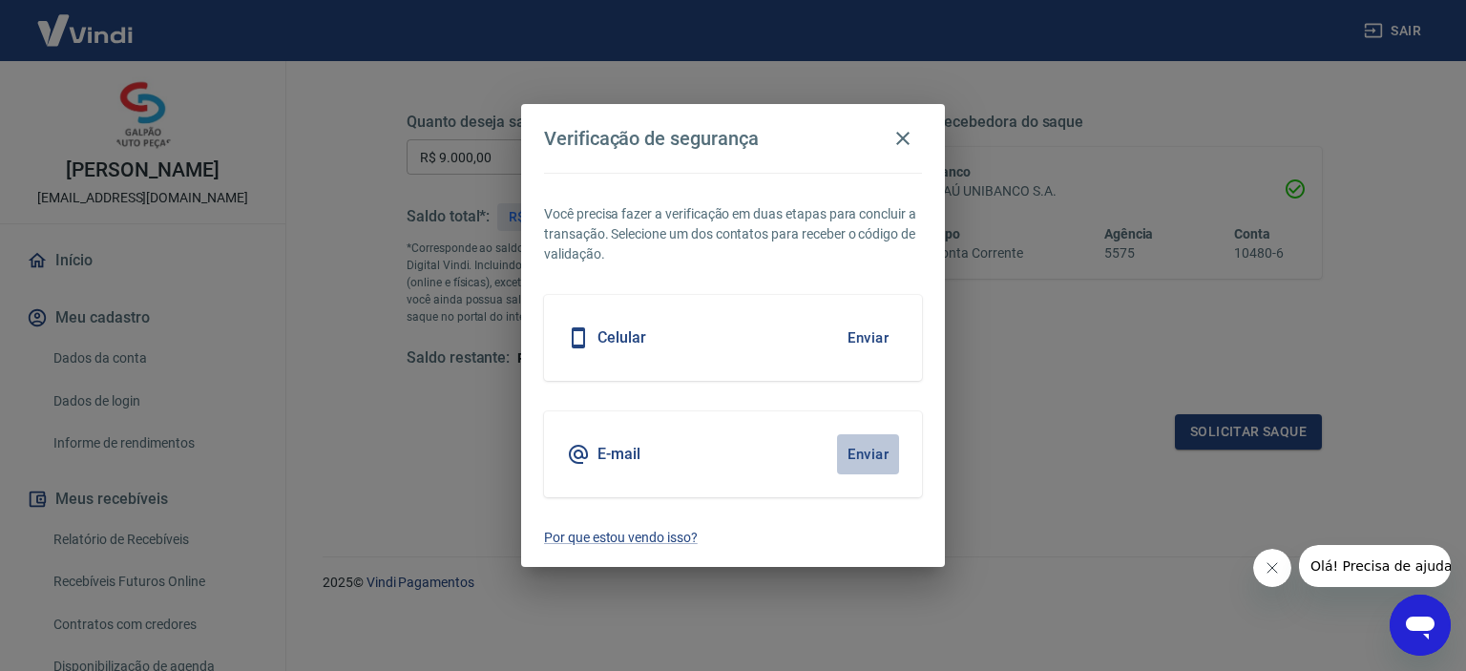
click at [870, 449] on button "Enviar" at bounding box center [868, 454] width 62 height 40
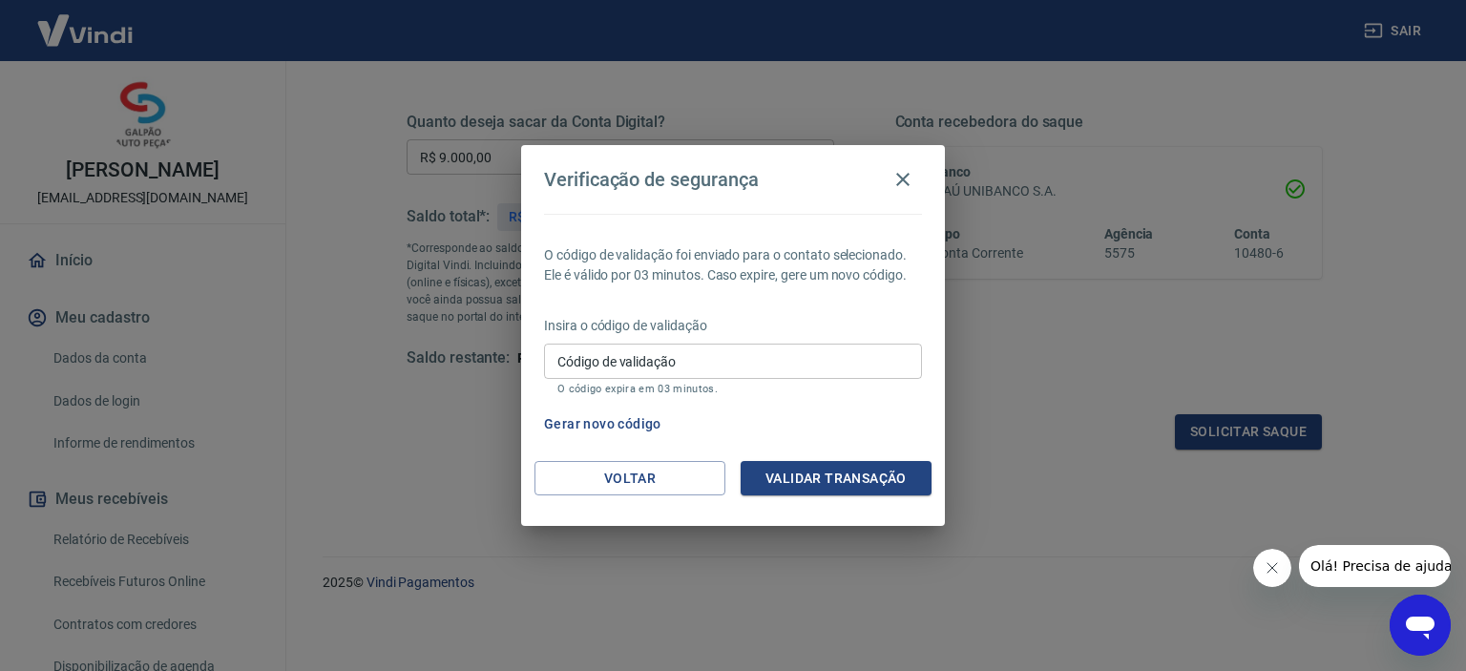
click at [611, 359] on input "Código de validação" at bounding box center [733, 361] width 378 height 35
type input "389296"
click at [868, 475] on button "Validar transação" at bounding box center [836, 478] width 191 height 35
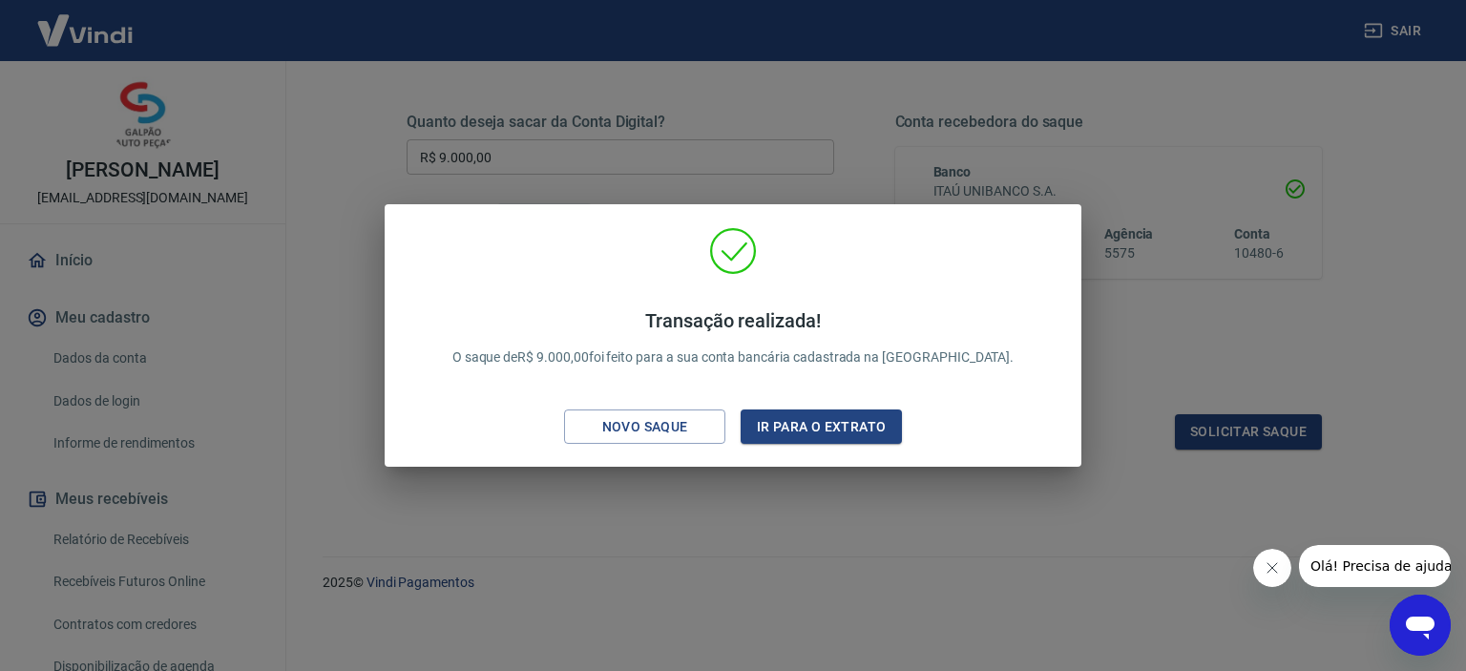
click at [1219, 125] on div "Transação realizada! O saque de R$ 9.000,00 foi feito para a sua conta bancária…" at bounding box center [733, 335] width 1466 height 671
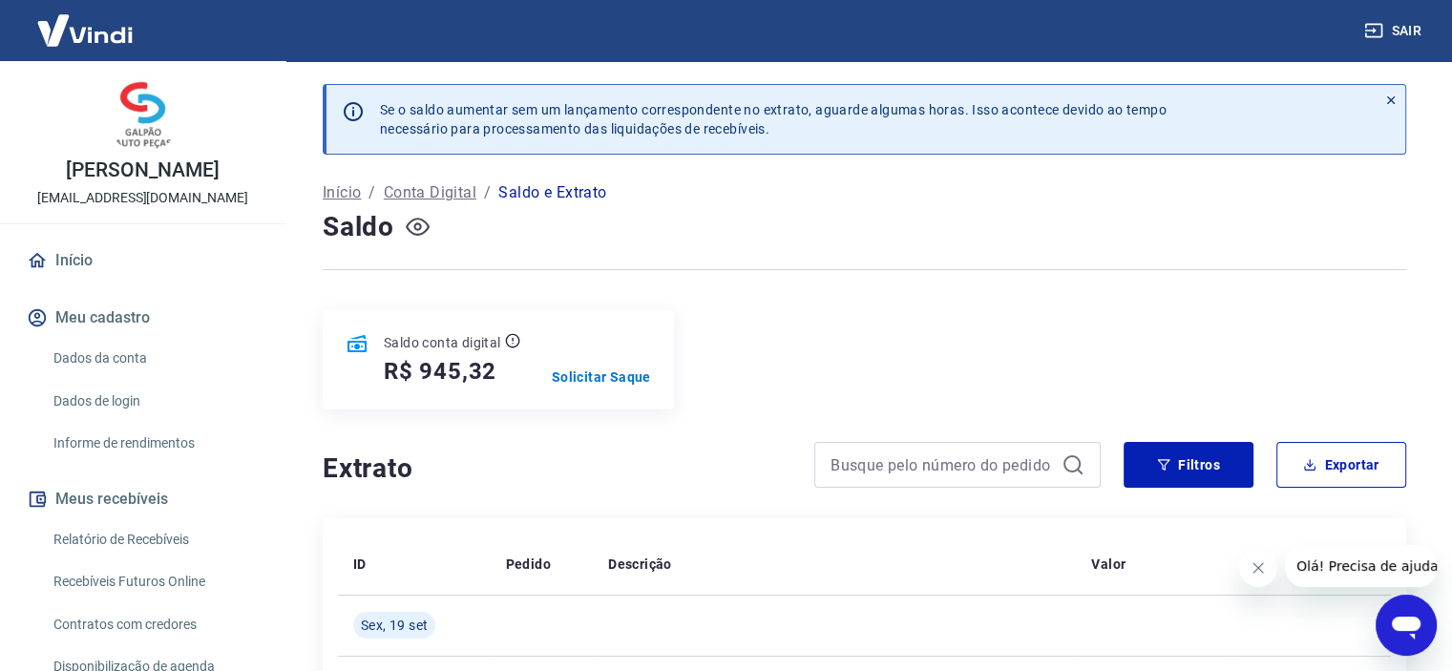
click at [415, 224] on icon "button" at bounding box center [417, 227] width 8 height 8
click at [415, 224] on icon "button" at bounding box center [418, 227] width 24 height 24
